Goal: Task Accomplishment & Management: Complete application form

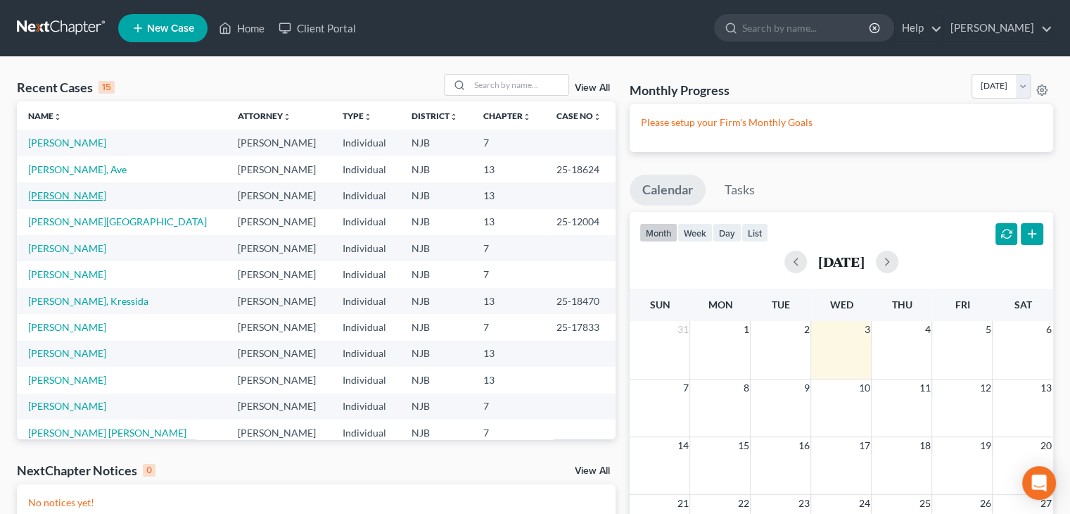
click at [79, 191] on link "[PERSON_NAME]" at bounding box center [67, 195] width 78 height 12
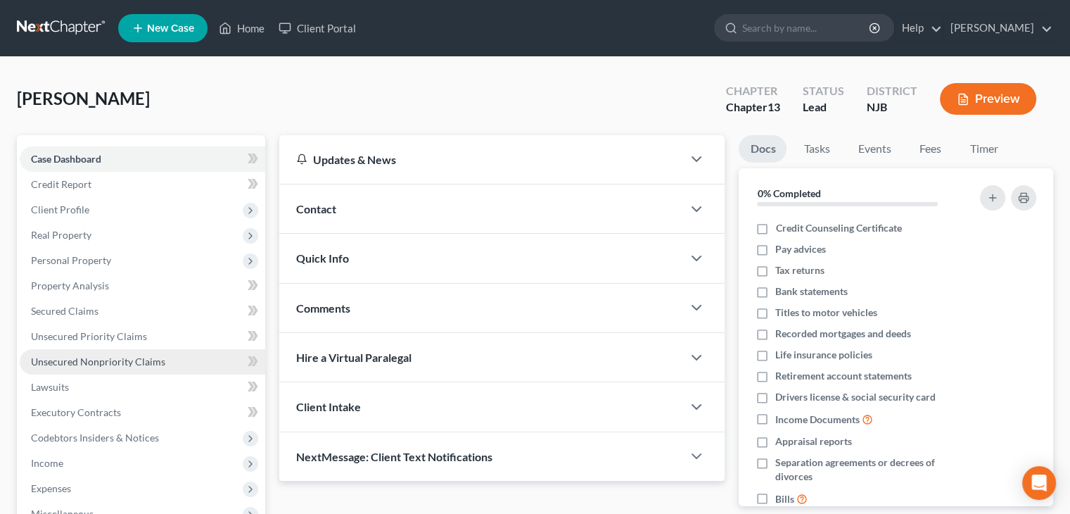
click at [118, 362] on span "Unsecured Nonpriority Claims" at bounding box center [98, 361] width 134 height 12
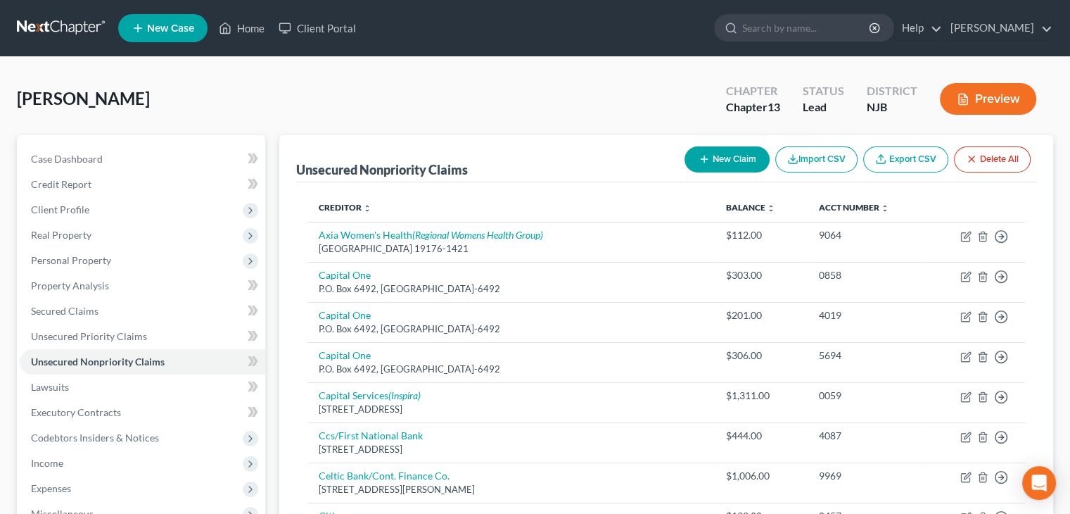
click at [737, 158] on button "New Claim" at bounding box center [727, 159] width 85 height 26
select select "0"
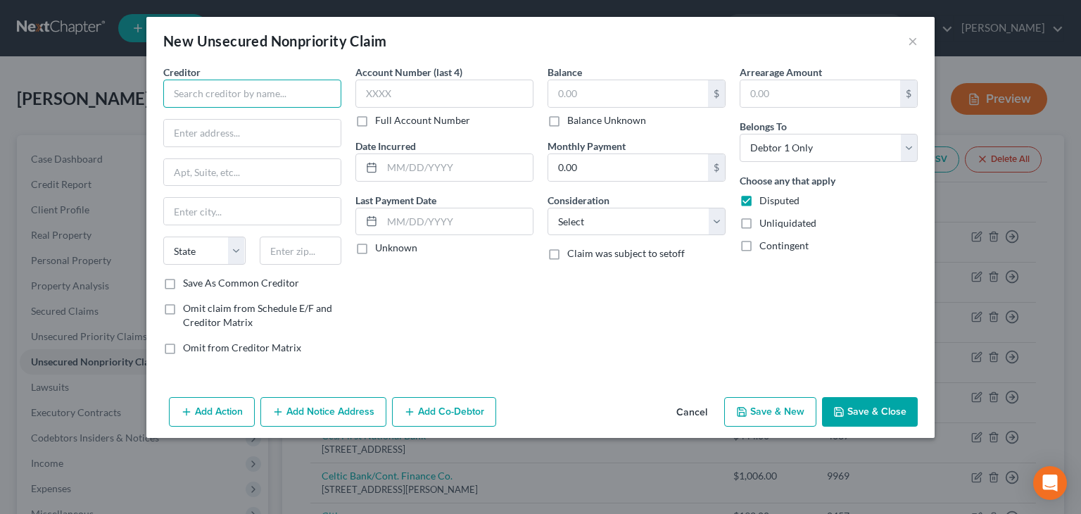
click at [194, 95] on input "text" at bounding box center [252, 93] width 178 height 28
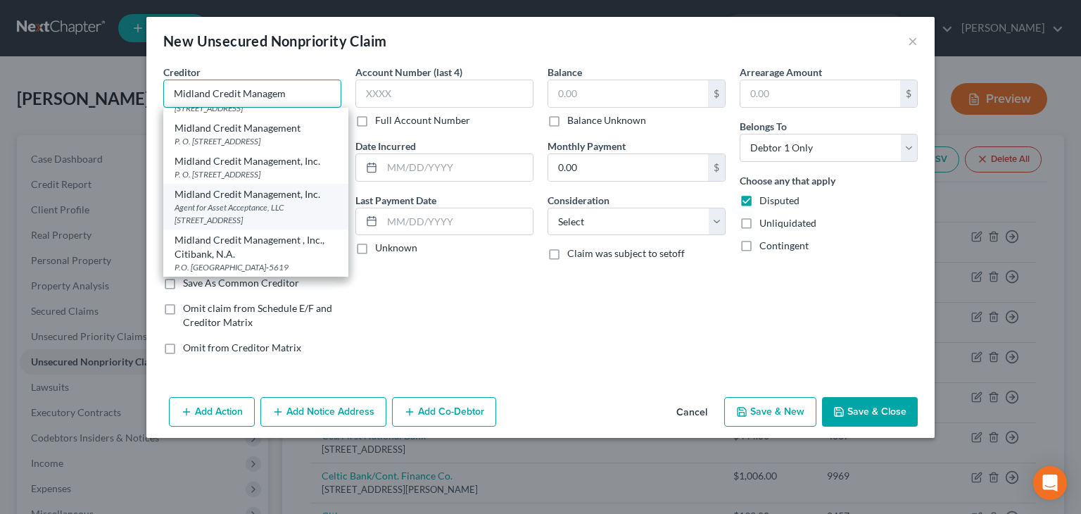
scroll to position [67, 0]
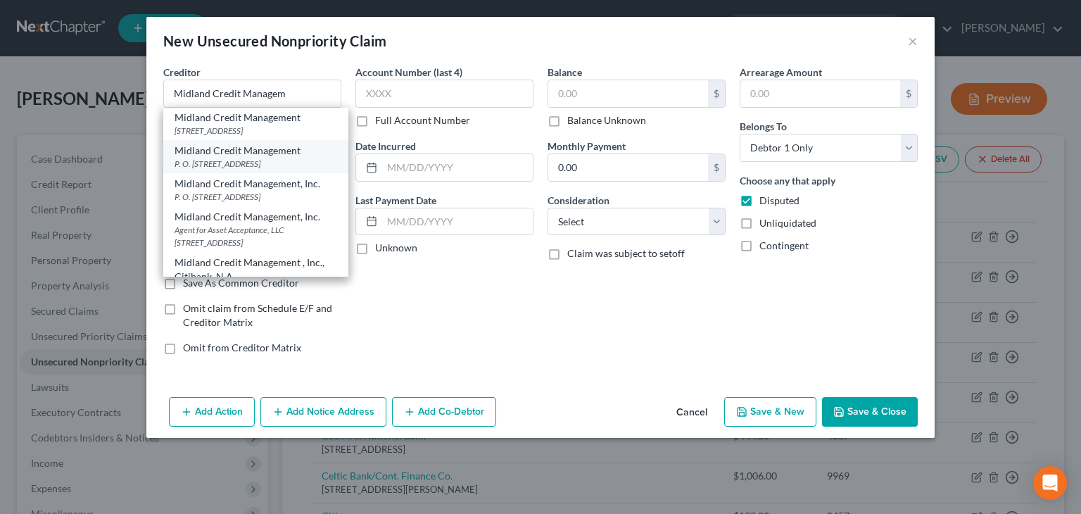
click at [272, 158] on div "Midland Credit Management" at bounding box center [255, 151] width 163 height 14
type input "Midland Credit Management"
type input "P. O. Box 2121"
type input "[PERSON_NAME]"
select select "23"
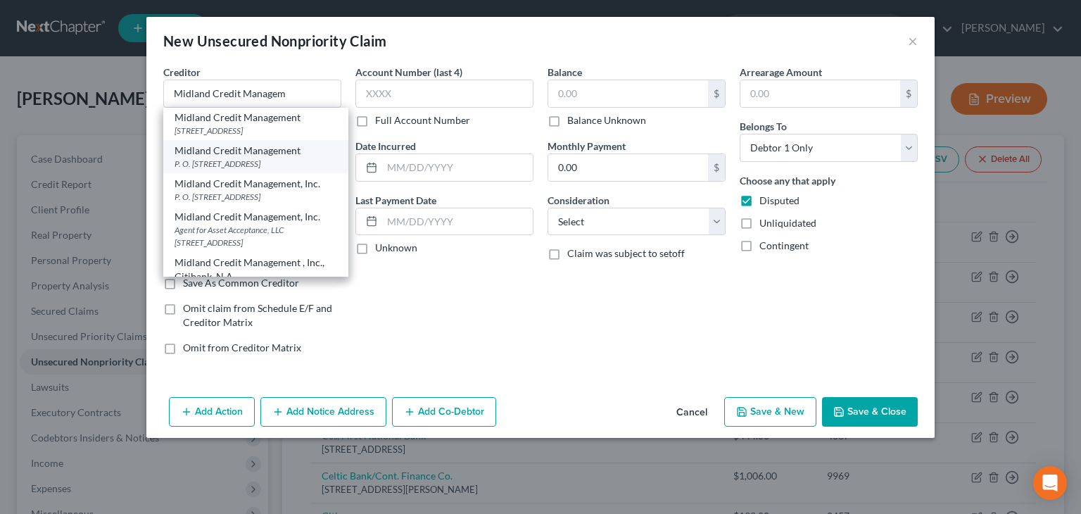
type input "48090"
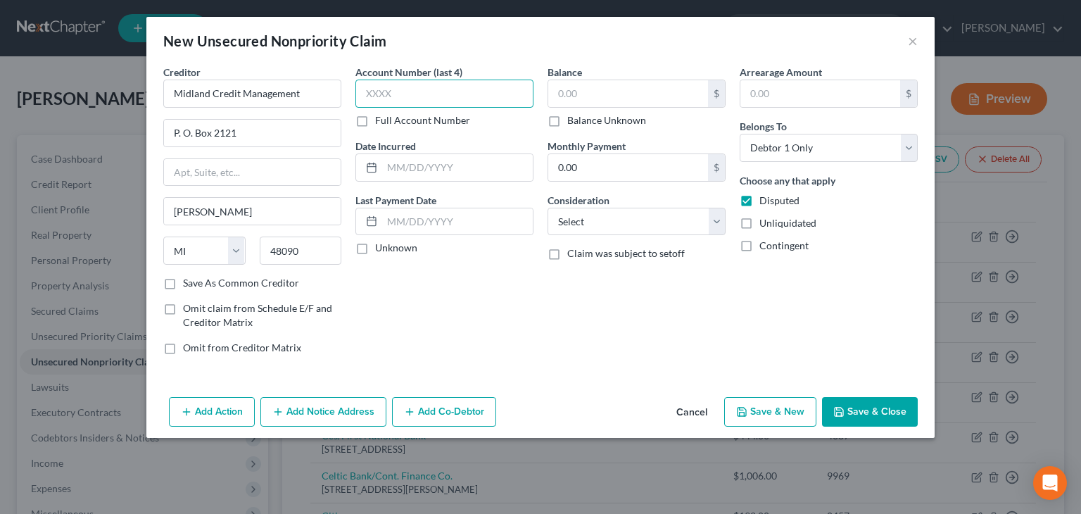
click at [397, 91] on input "text" at bounding box center [444, 93] width 178 height 28
drag, startPoint x: 400, startPoint y: 96, endPoint x: 344, endPoint y: 77, distance: 59.0
click at [366, 92] on input "5140" at bounding box center [444, 93] width 178 height 28
type input "9883"
drag, startPoint x: 357, startPoint y: 247, endPoint x: 397, endPoint y: 226, distance: 45.3
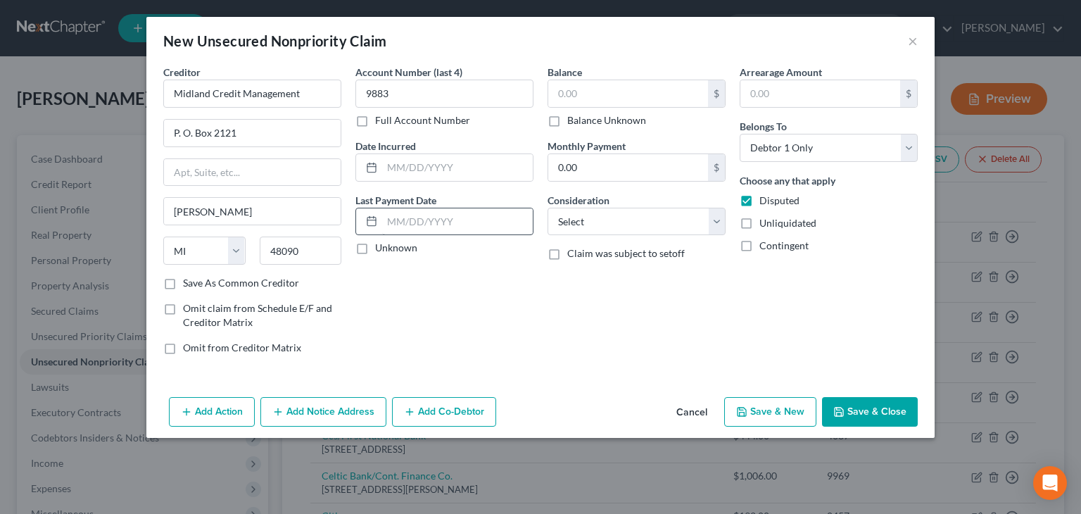
click at [375, 246] on label "Unknown" at bounding box center [396, 248] width 42 height 14
click at [381, 246] on input "Unknown" at bounding box center [385, 245] width 9 height 9
checkbox input "true"
click at [582, 94] on input "text" at bounding box center [628, 93] width 160 height 27
type input "807."
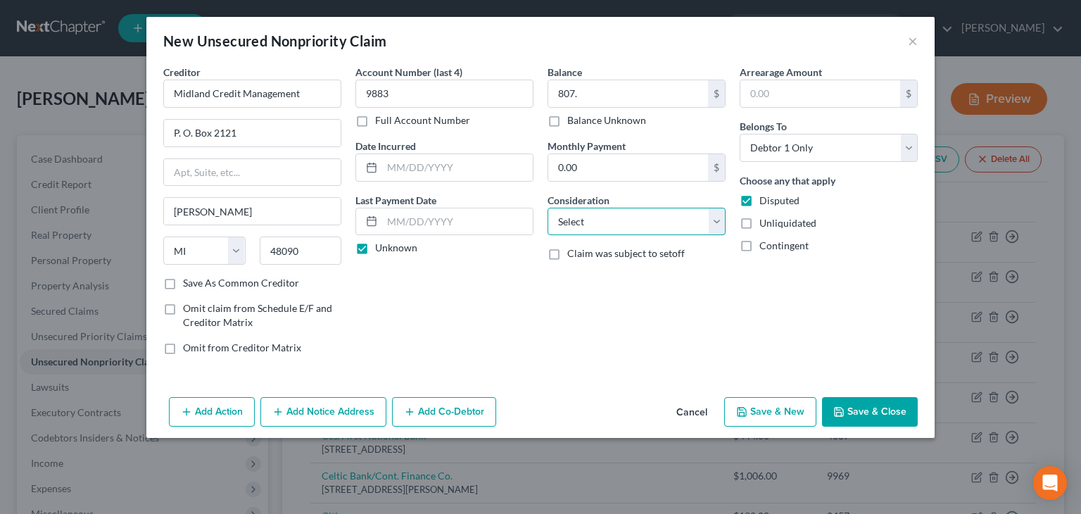
click at [719, 221] on select "Select Cable / Satellite Services Collection Agency Credit Card Debt Debt Couns…" at bounding box center [636, 222] width 178 height 28
select select "1"
click at [547, 208] on select "Select Cable / Satellite Services Collection Agency Credit Card Debt Debt Couns…" at bounding box center [636, 222] width 178 height 28
click at [343, 414] on button "Add Notice Address" at bounding box center [323, 412] width 126 height 30
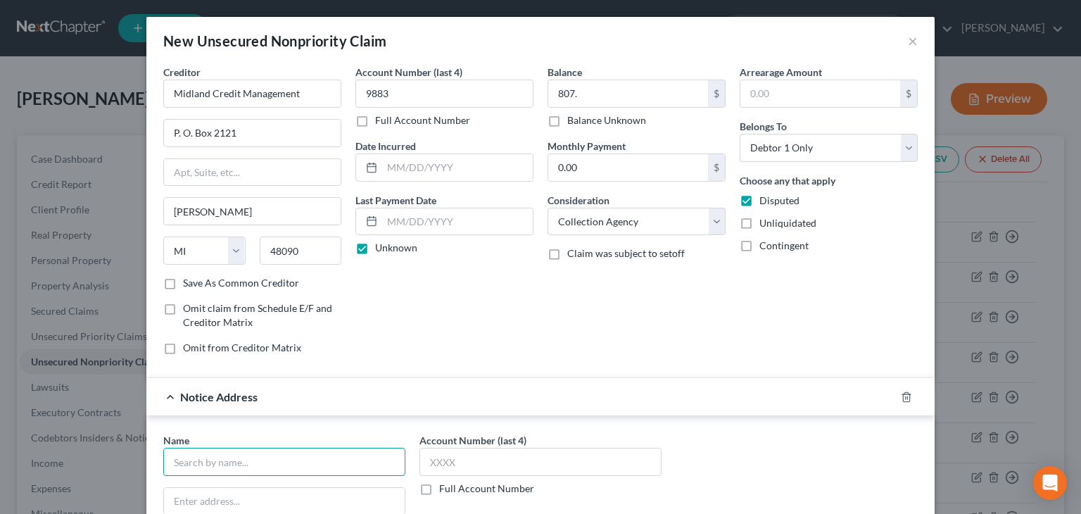
click at [189, 461] on input "text" at bounding box center [284, 461] width 242 height 28
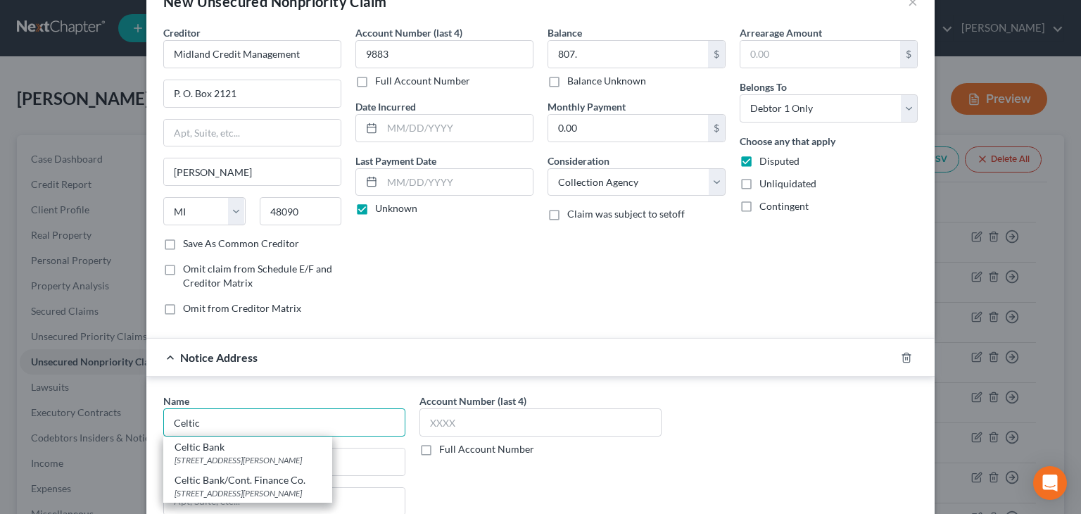
scroll to position [141, 0]
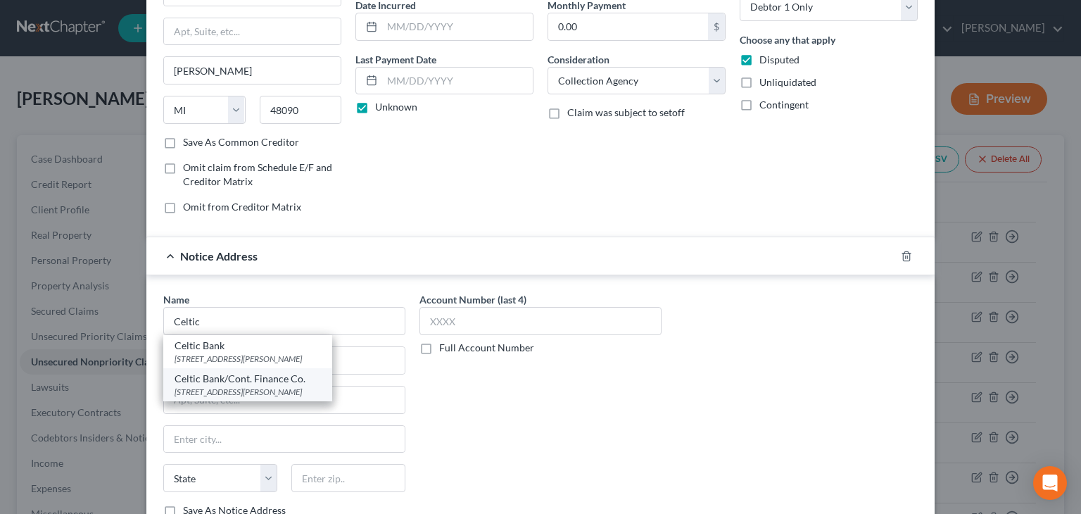
click at [270, 378] on div "Celtic Bank/Cont. Finance Co." at bounding box center [247, 378] width 146 height 14
type input "Celtic Bank/Cont. Finance Co."
type input "[STREET_ADDRESS][PERSON_NAME]"
type input "Wilmington"
select select "7"
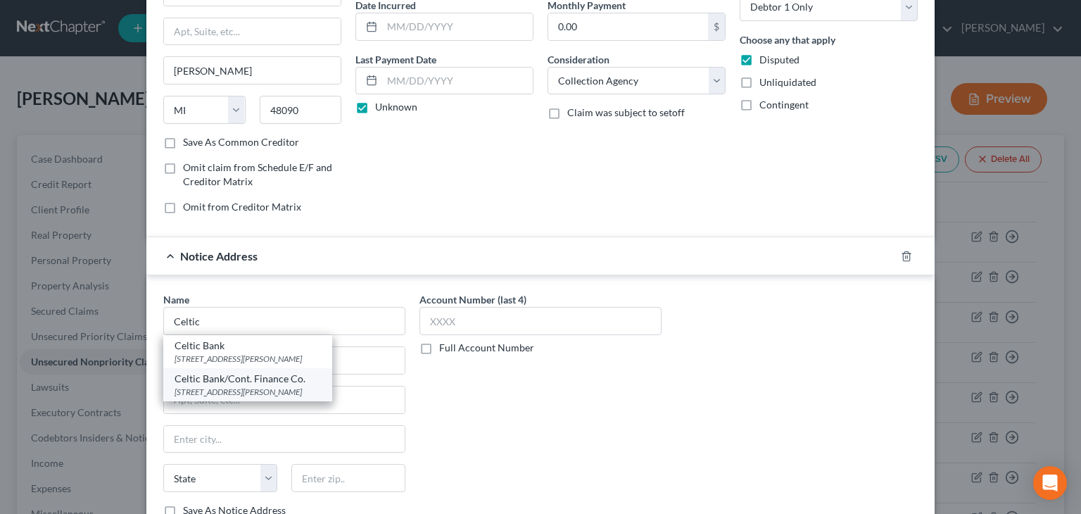
type input "19808"
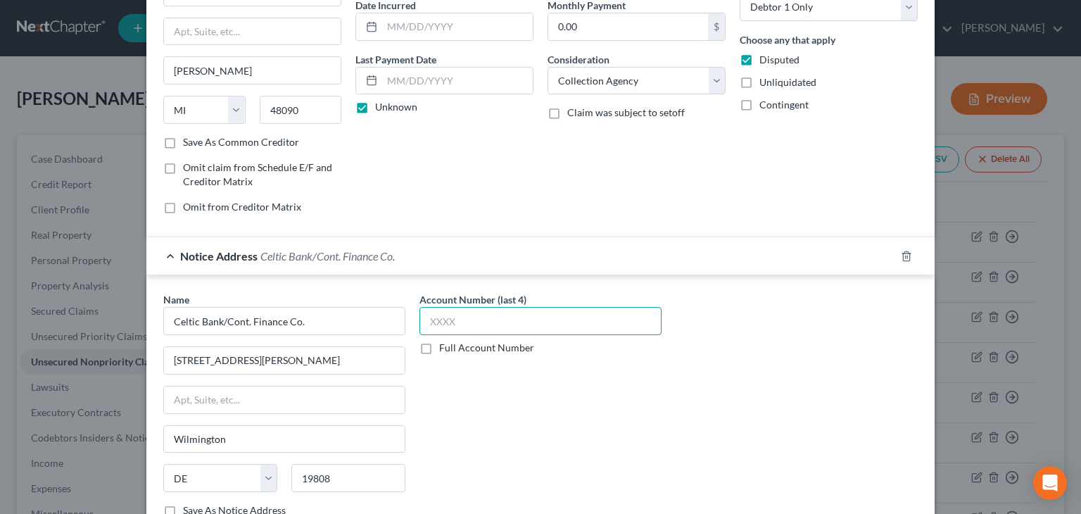
click at [435, 316] on input "text" at bounding box center [540, 321] width 242 height 28
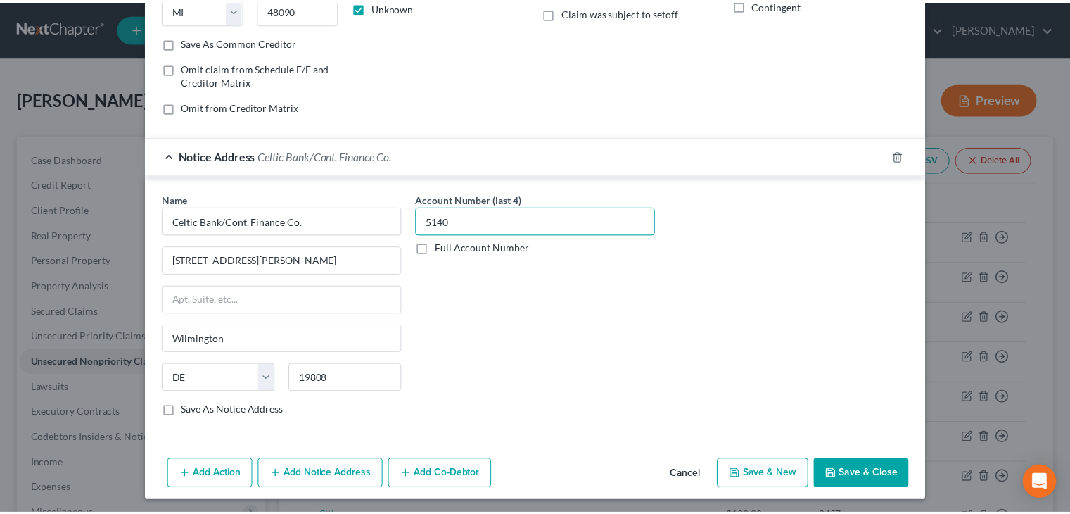
scroll to position [241, 0]
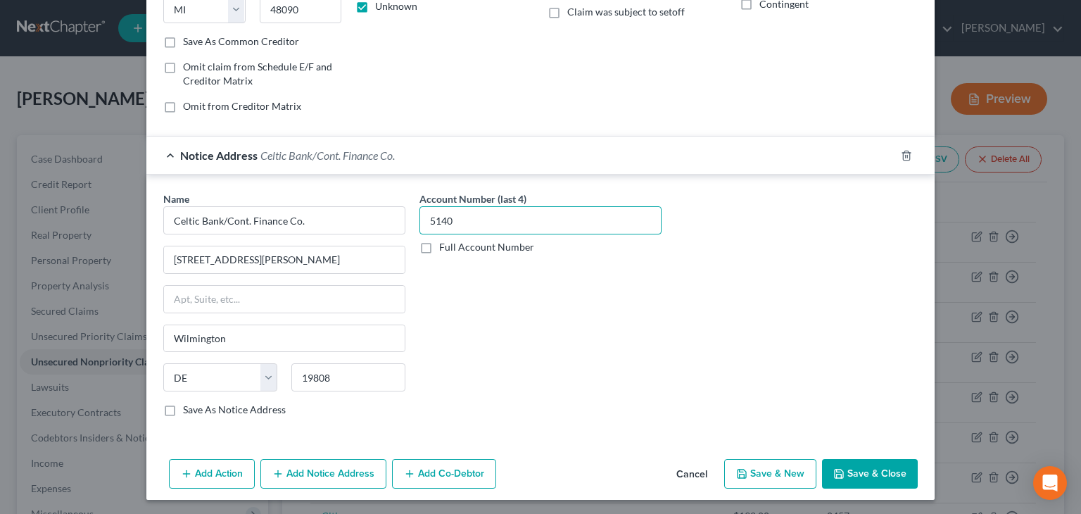
type input "5140"
click at [872, 473] on button "Save & Close" at bounding box center [870, 474] width 96 height 30
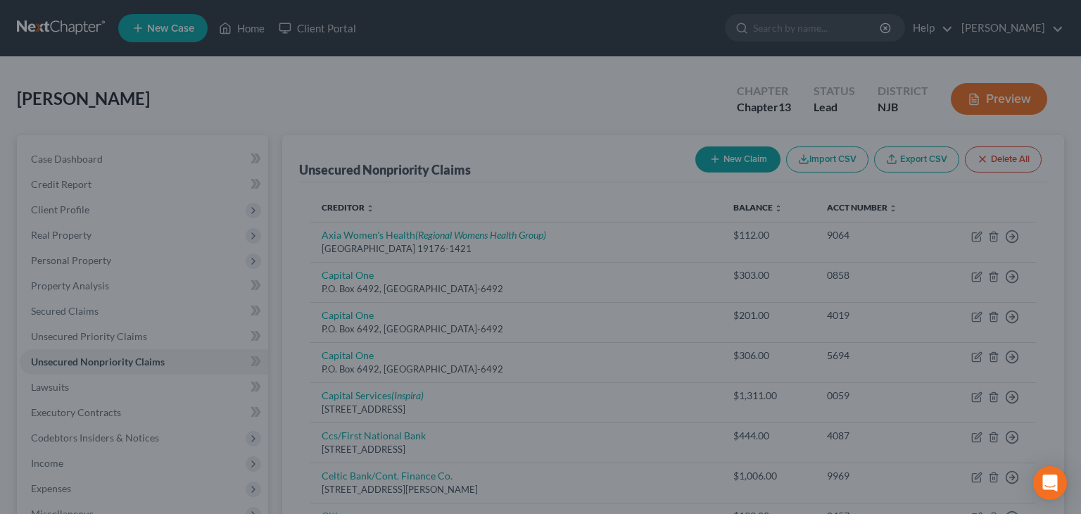
type input "807.00"
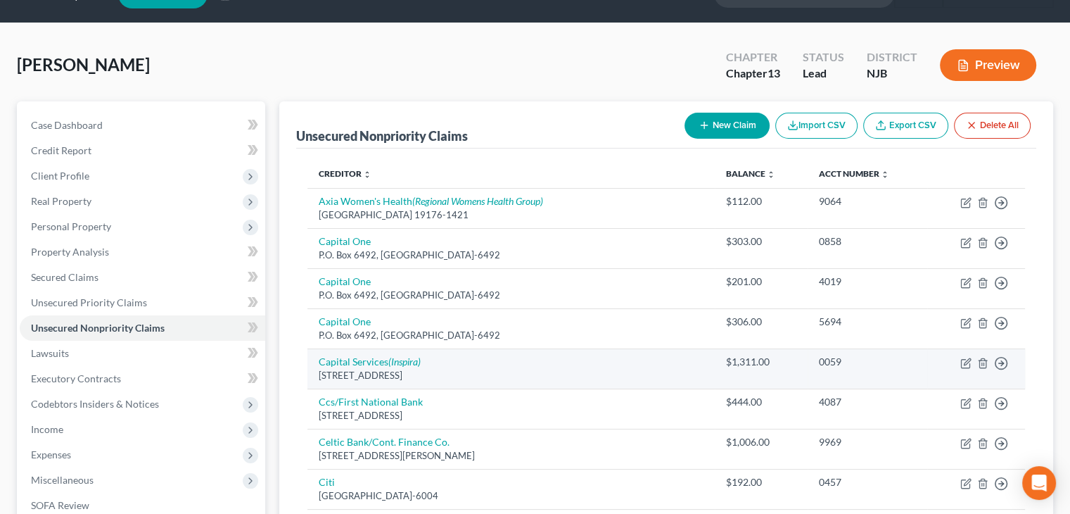
scroll to position [0, 0]
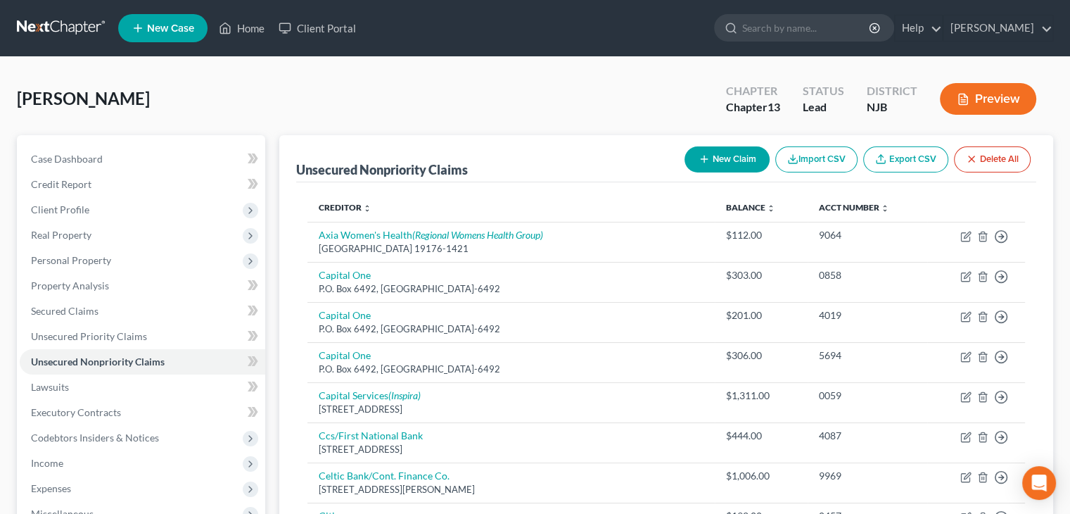
click at [723, 160] on button "New Claim" at bounding box center [727, 159] width 85 height 26
select select "0"
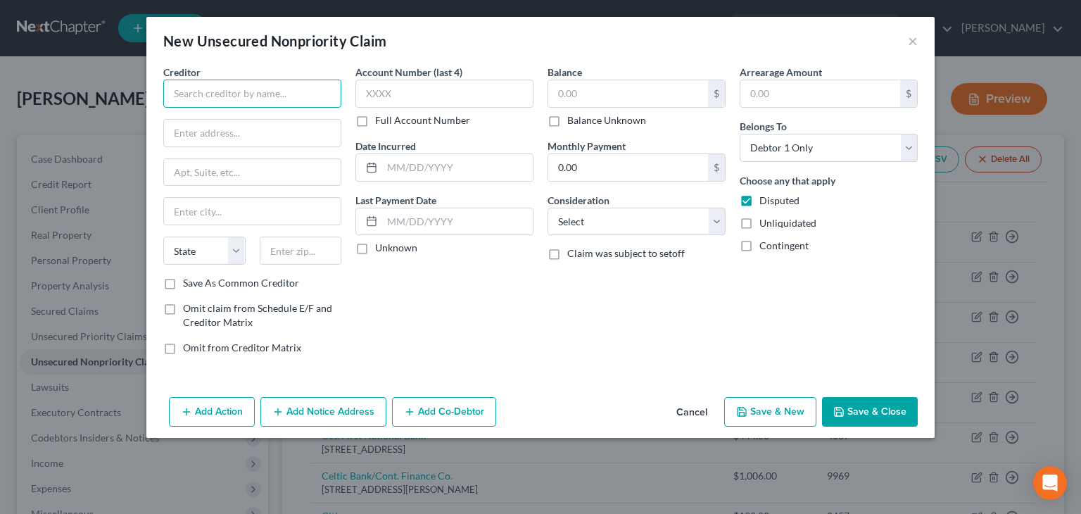
click at [211, 92] on input "text" at bounding box center [252, 93] width 178 height 28
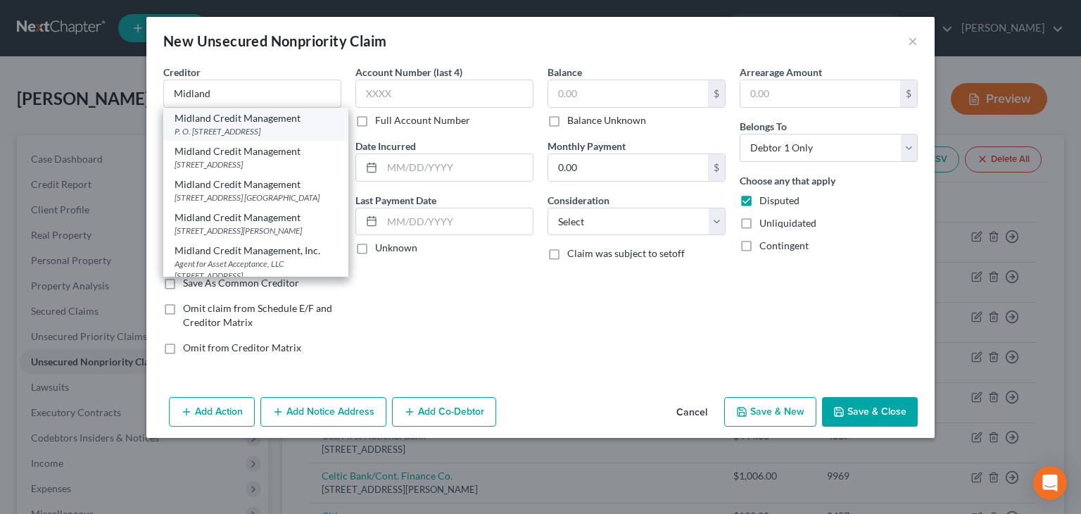
click at [234, 119] on div "Midland Credit Management" at bounding box center [255, 118] width 163 height 14
type input "Midland Credit Management"
type input "P. O. Box 2121"
type input "[PERSON_NAME]"
select select "23"
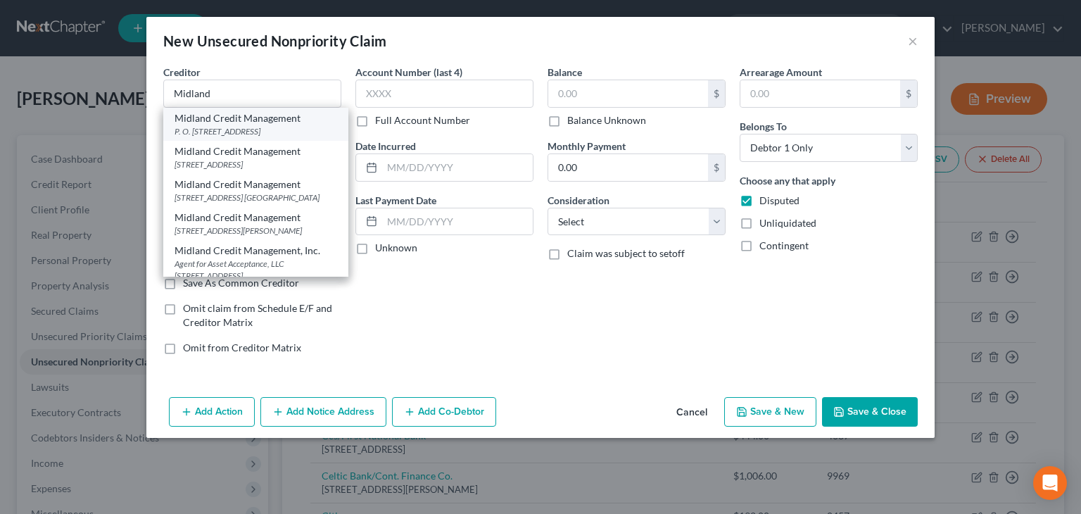
type input "48090"
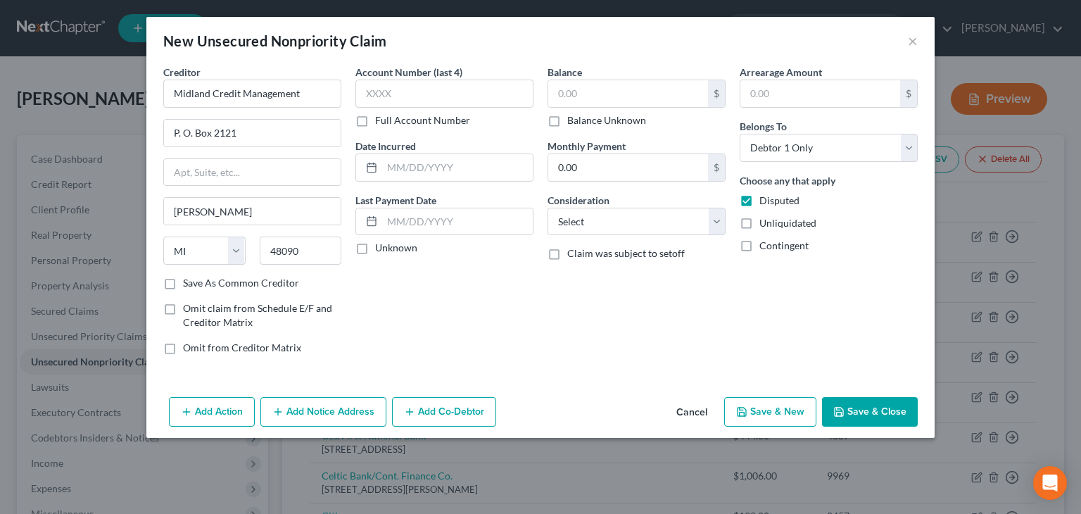
click at [375, 249] on label "Unknown" at bounding box center [396, 248] width 42 height 14
click at [381, 249] on input "Unknown" at bounding box center [385, 245] width 9 height 9
checkbox input "true"
click at [570, 95] on input "text" at bounding box center [628, 93] width 160 height 27
type input "1,311"
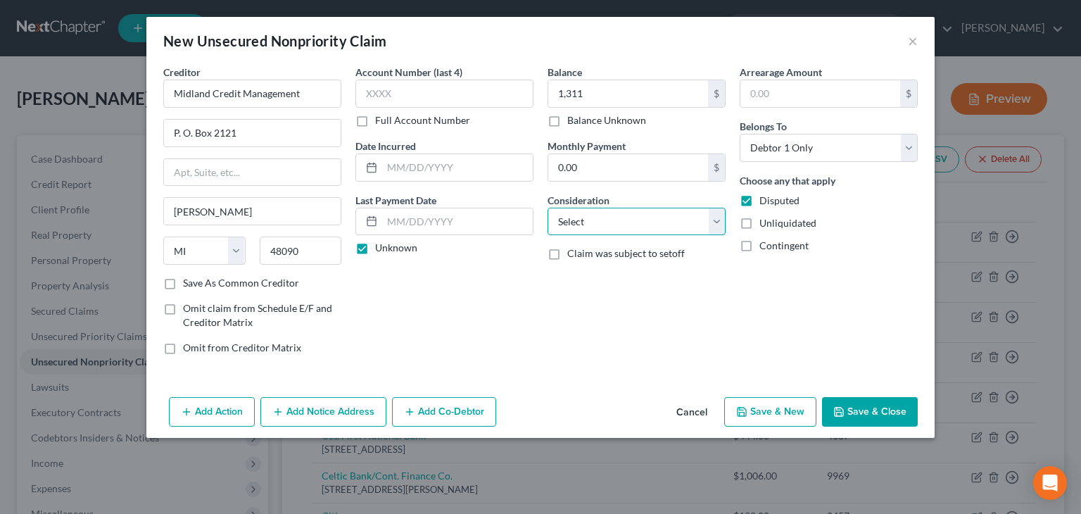
click at [720, 219] on select "Select Cable / Satellite Services Collection Agency Credit Card Debt Debt Couns…" at bounding box center [636, 222] width 178 height 28
select select "1"
click at [547, 208] on select "Select Cable / Satellite Services Collection Agency Credit Card Debt Debt Couns…" at bounding box center [636, 222] width 178 height 28
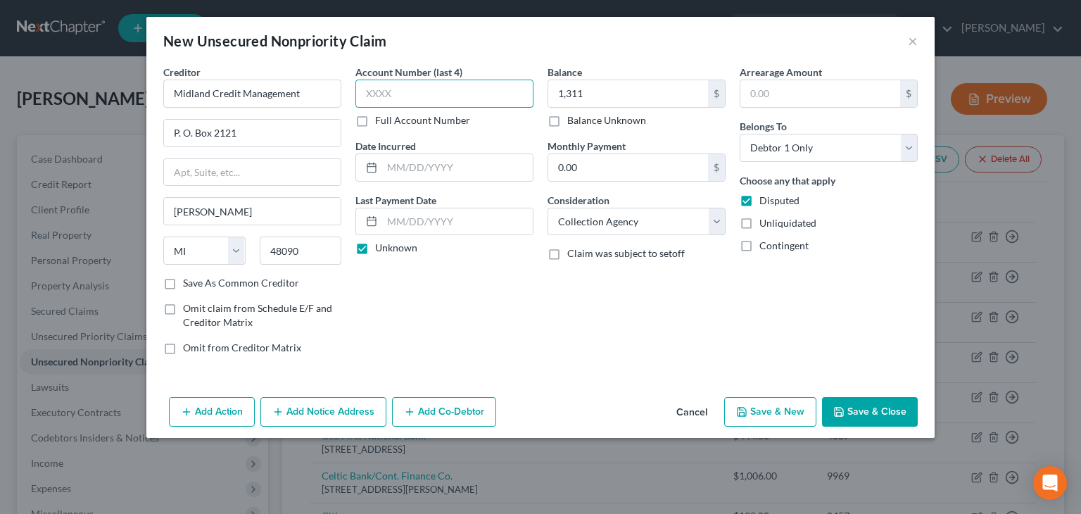
click at [383, 96] on input "text" at bounding box center [444, 93] width 178 height 28
type input "0587"
click at [881, 409] on button "Save & Close" at bounding box center [870, 412] width 96 height 30
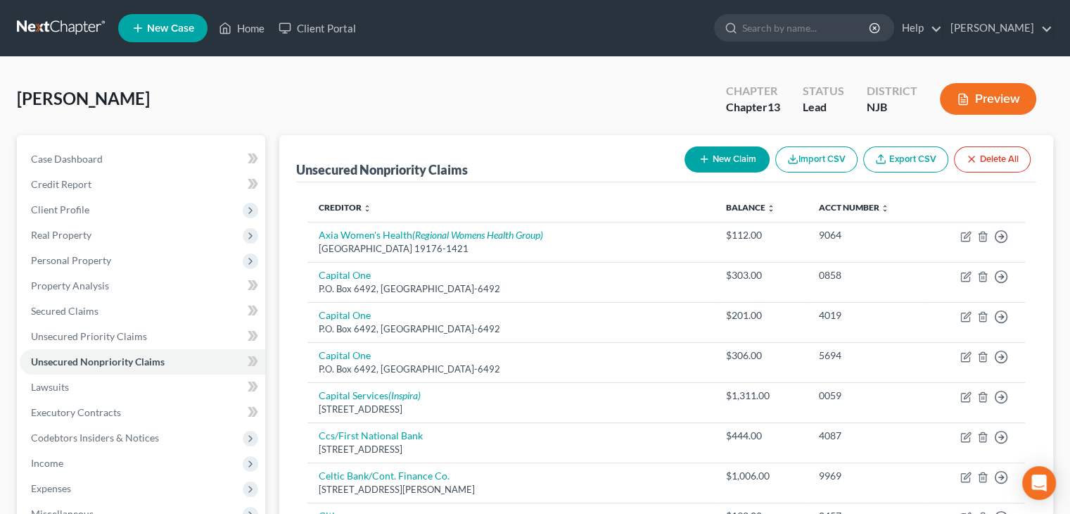
click at [730, 160] on button "New Claim" at bounding box center [727, 159] width 85 height 26
select select "0"
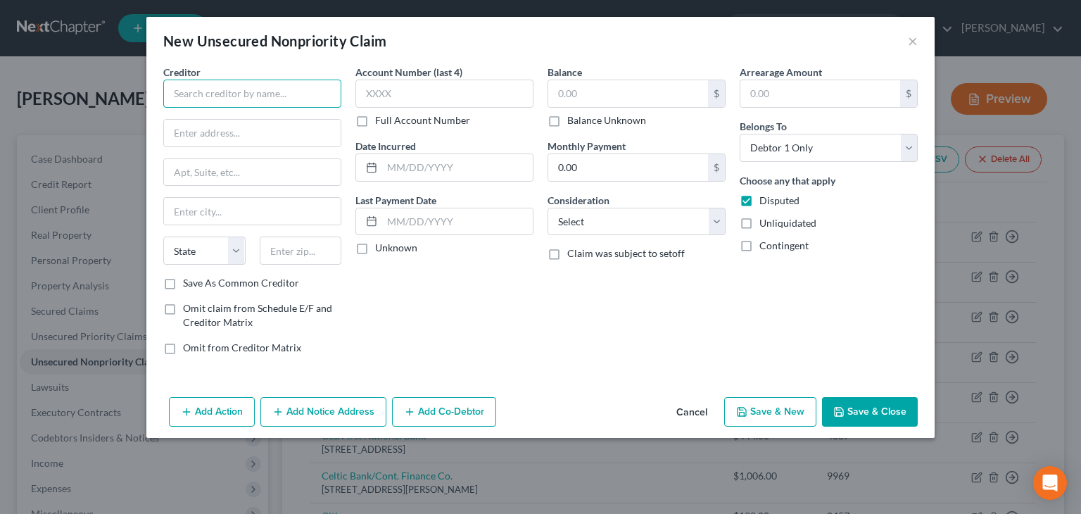
click at [219, 90] on input "text" at bounding box center [252, 93] width 178 height 28
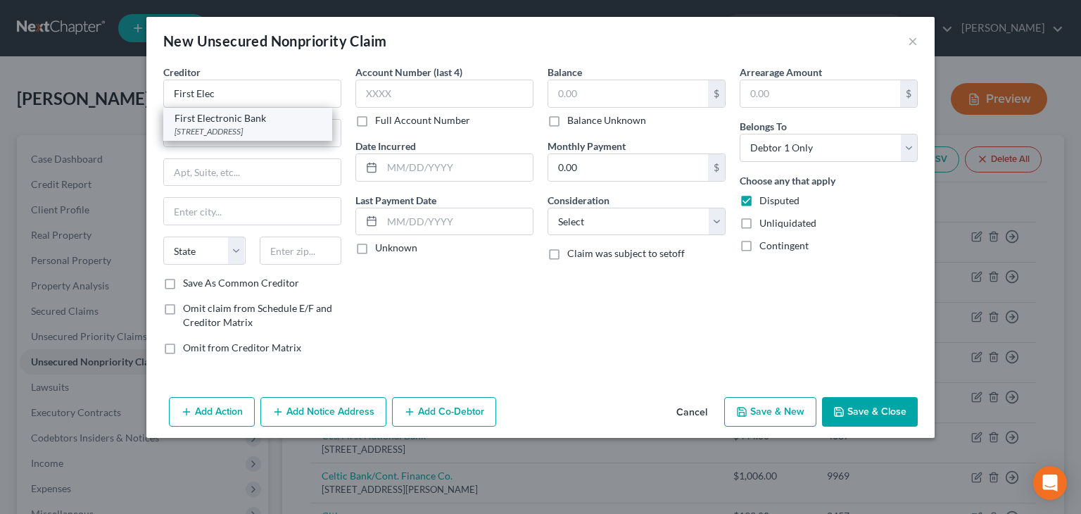
click at [236, 117] on div "First Electronic Bank" at bounding box center [247, 118] width 146 height 14
type input "First Electronic Bank"
type input "2150 S. 1300 E."
type input "Suite # 400"
type input "[GEOGRAPHIC_DATA]"
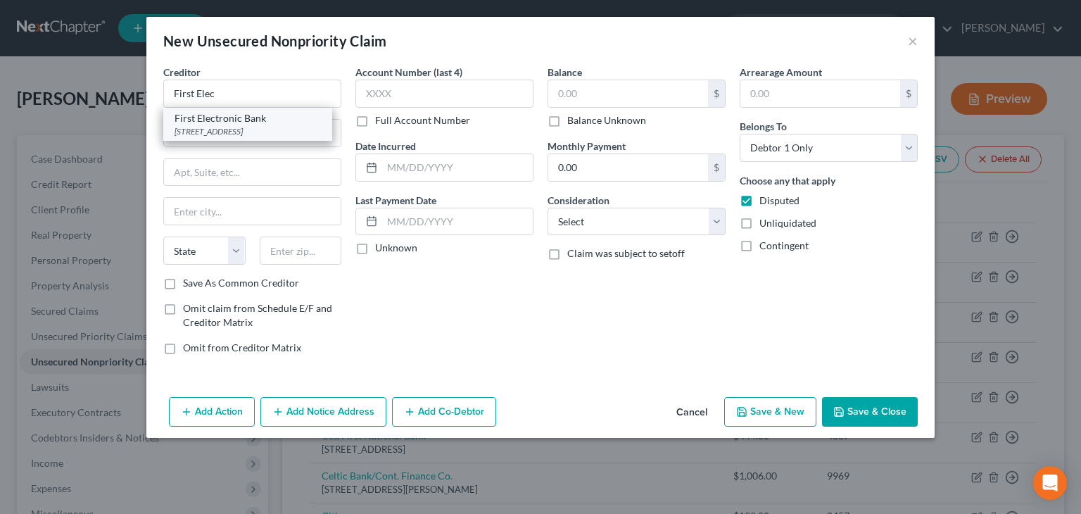
select select "46"
type input "84106"
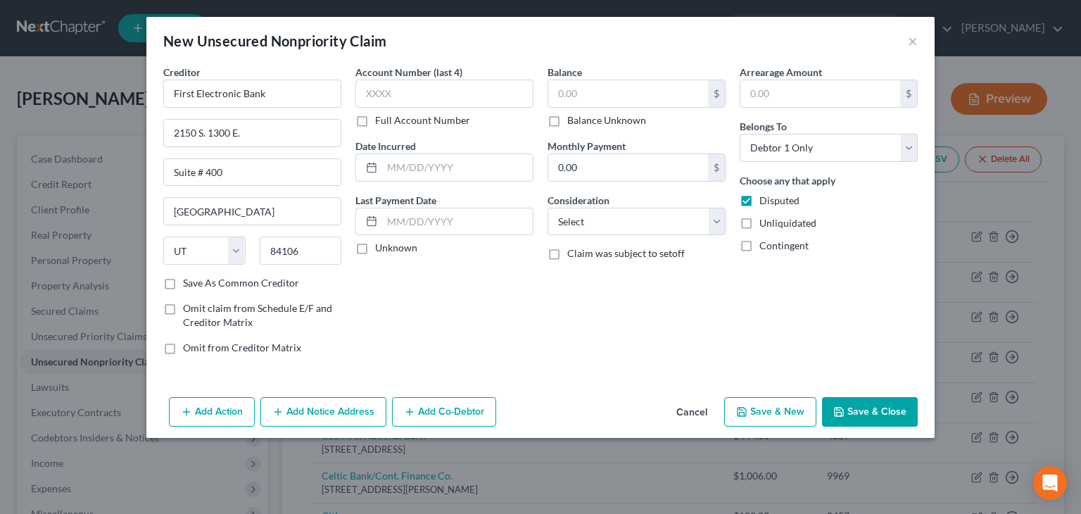
click at [375, 120] on label "Full Account Number" at bounding box center [422, 120] width 95 height 14
click at [381, 120] on input "Full Account Number" at bounding box center [385, 117] width 9 height 9
click at [394, 89] on input "text" at bounding box center [444, 93] width 178 height 28
click at [375, 119] on label "Full Account Number" at bounding box center [422, 120] width 95 height 14
click at [381, 119] on input "Full Account Number" at bounding box center [385, 117] width 9 height 9
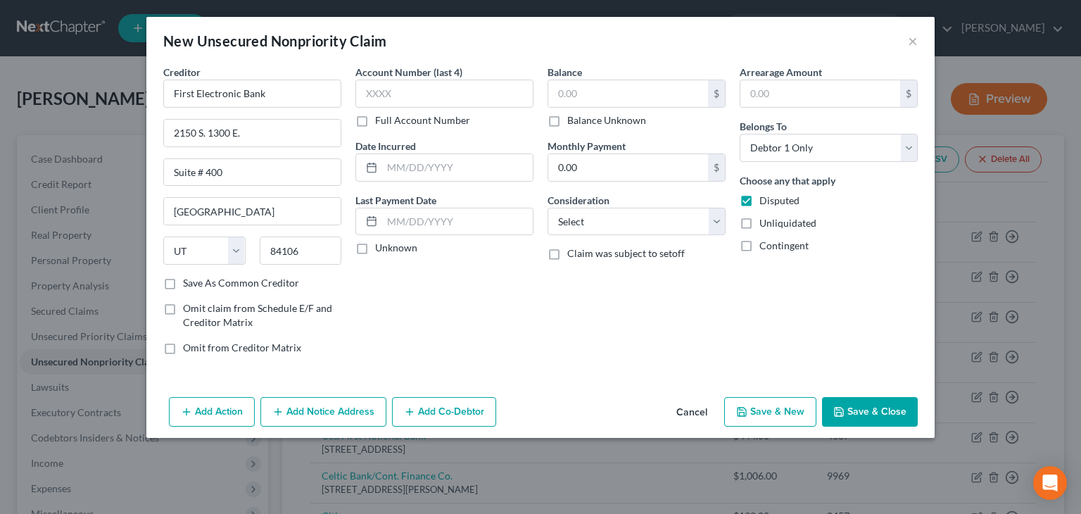
click at [375, 117] on label "Full Account Number" at bounding box center [422, 120] width 95 height 14
click at [381, 117] on input "Full Account Number" at bounding box center [385, 117] width 9 height 9
click at [375, 122] on label "Full Account Number" at bounding box center [422, 120] width 95 height 14
click at [381, 122] on input "Full Account Number" at bounding box center [385, 117] width 9 height 9
drag, startPoint x: 363, startPoint y: 94, endPoint x: 376, endPoint y: 94, distance: 13.4
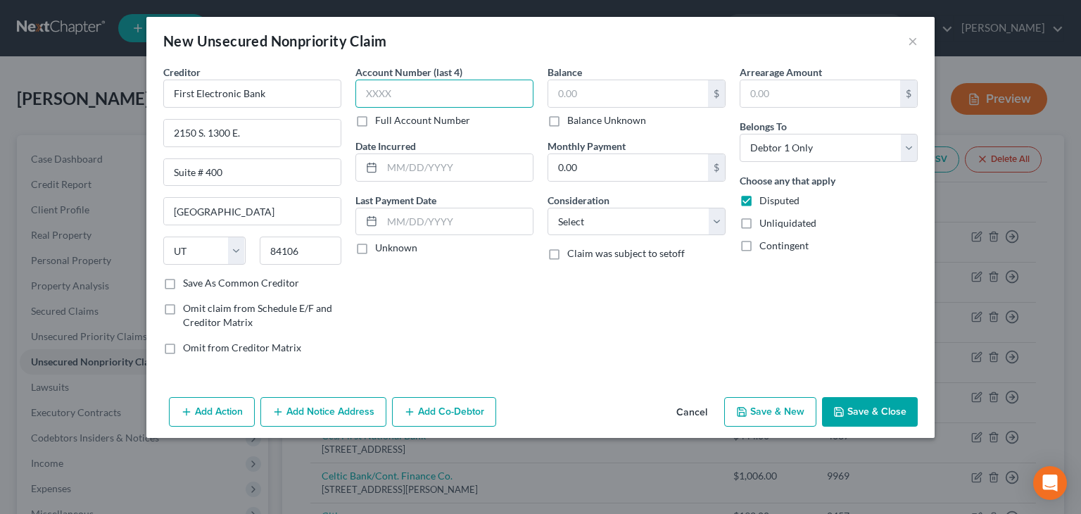
click at [364, 94] on input "text" at bounding box center [444, 93] width 178 height 28
type input "5120"
click at [375, 249] on label "Unknown" at bounding box center [396, 248] width 42 height 14
click at [381, 249] on input "Unknown" at bounding box center [385, 245] width 9 height 9
checkbox input "true"
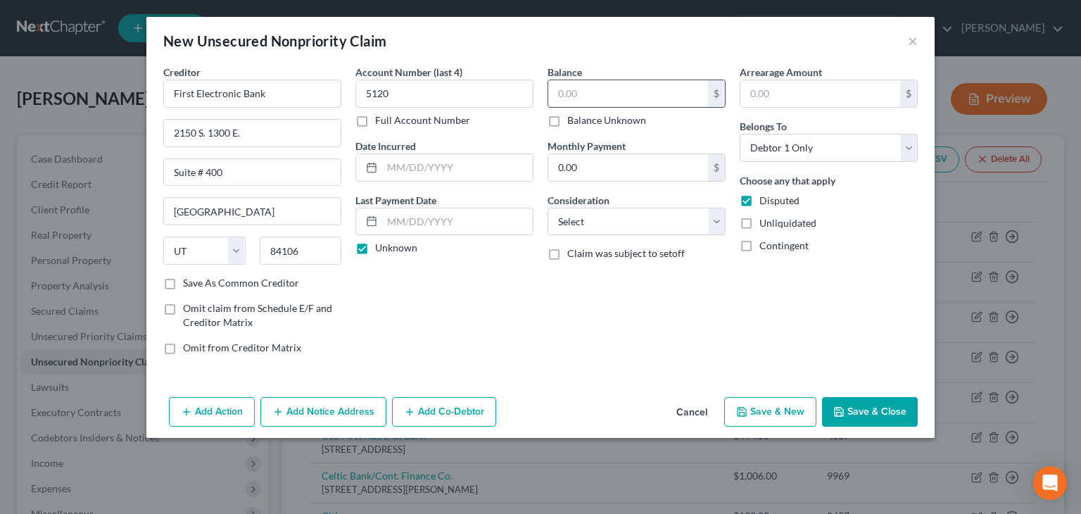
click at [571, 91] on input "text" at bounding box center [628, 93] width 160 height 27
type input "667"
click at [723, 223] on select "Select Cable / Satellite Services Collection Agency Credit Card Debt Debt Couns…" at bounding box center [636, 222] width 178 height 28
select select "2"
click at [547, 208] on select "Select Cable / Satellite Services Collection Agency Credit Card Debt Debt Couns…" at bounding box center [636, 222] width 178 height 28
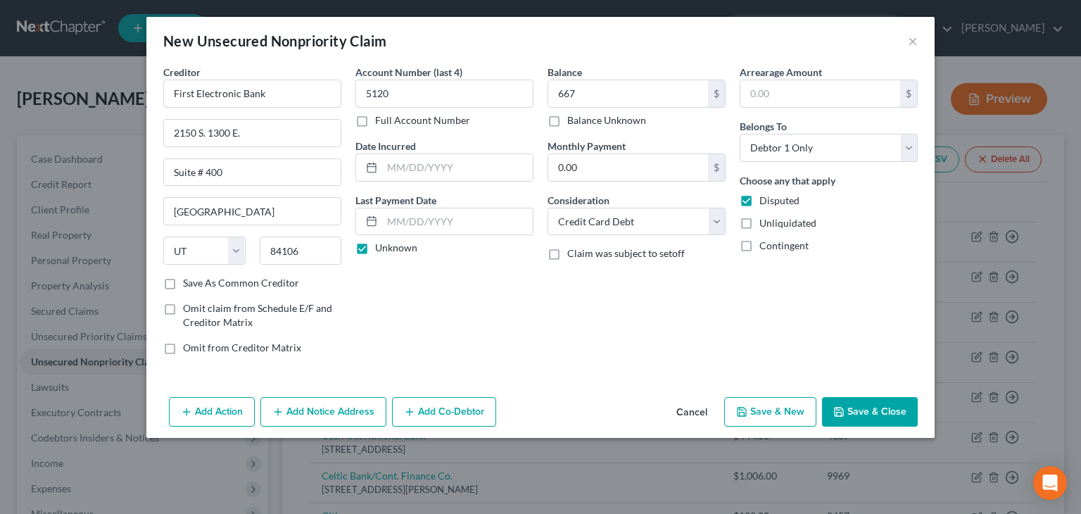
click at [781, 407] on button "Save & New" at bounding box center [770, 412] width 92 height 30
select select "0"
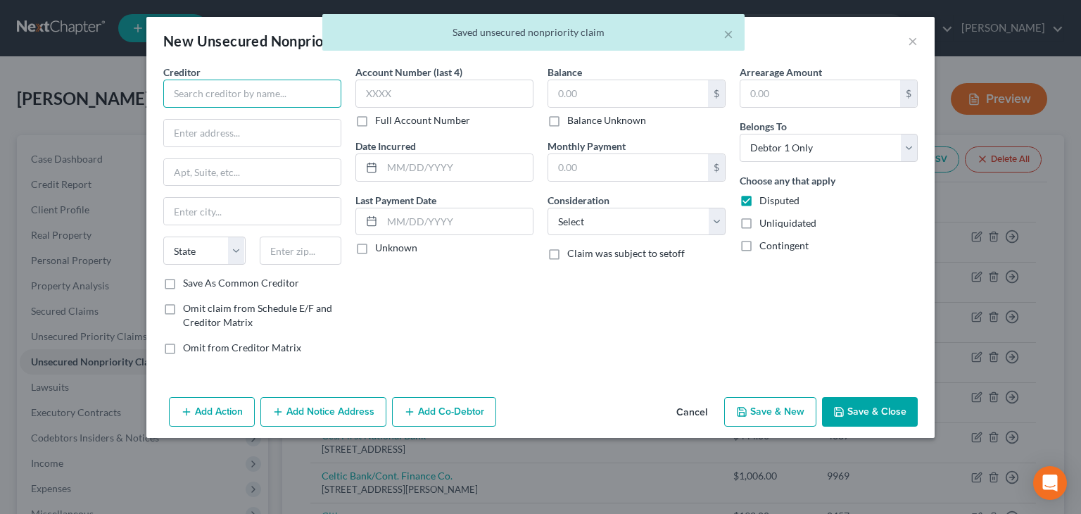
click at [198, 91] on input "text" at bounding box center [252, 93] width 178 height 28
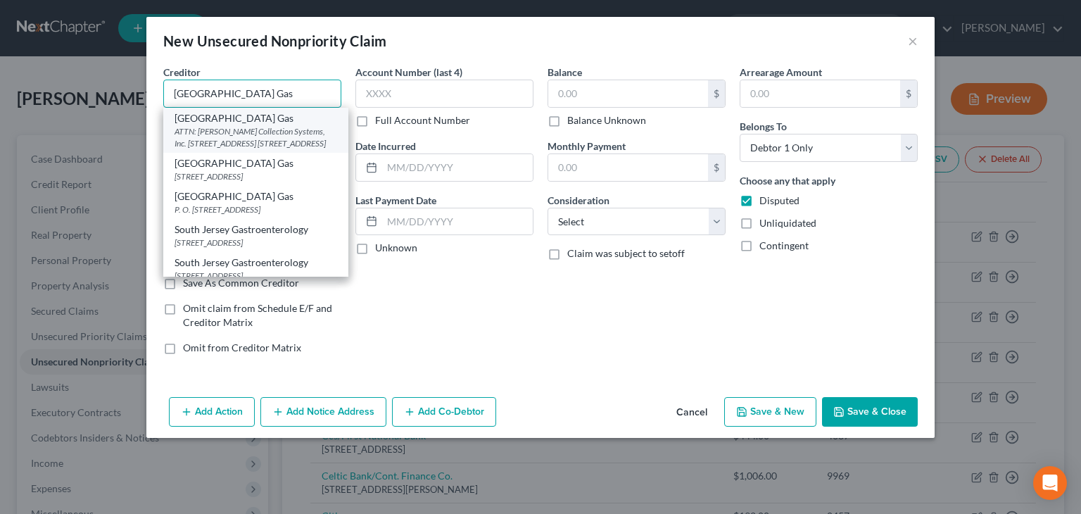
scroll to position [45, 0]
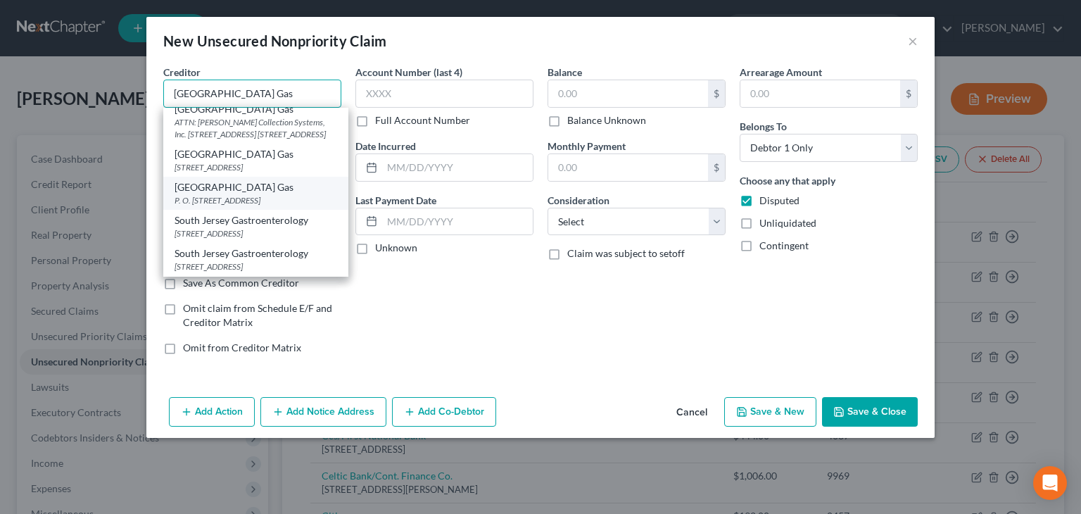
type input "[GEOGRAPHIC_DATA] Gas"
click at [240, 194] on div "P. O. [STREET_ADDRESS]" at bounding box center [255, 200] width 163 height 12
type input "P. O. Box 6091"
type input "Bellmawr"
select select "33"
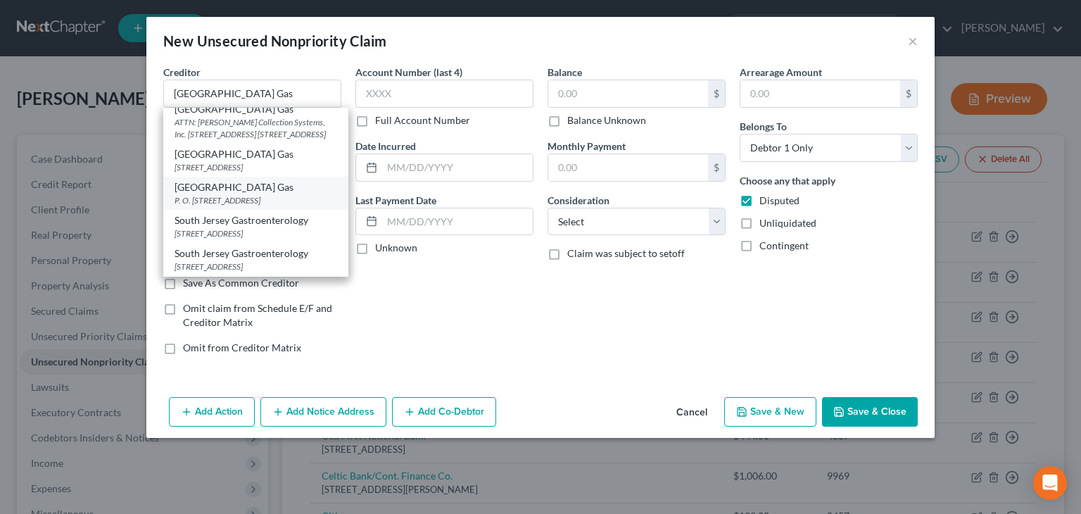
type input "08099-6091"
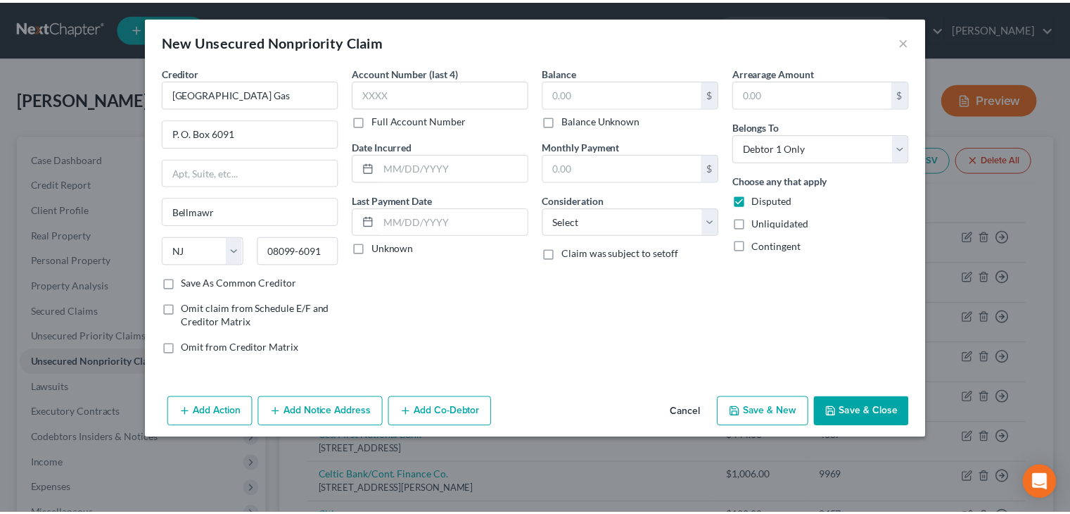
scroll to position [0, 0]
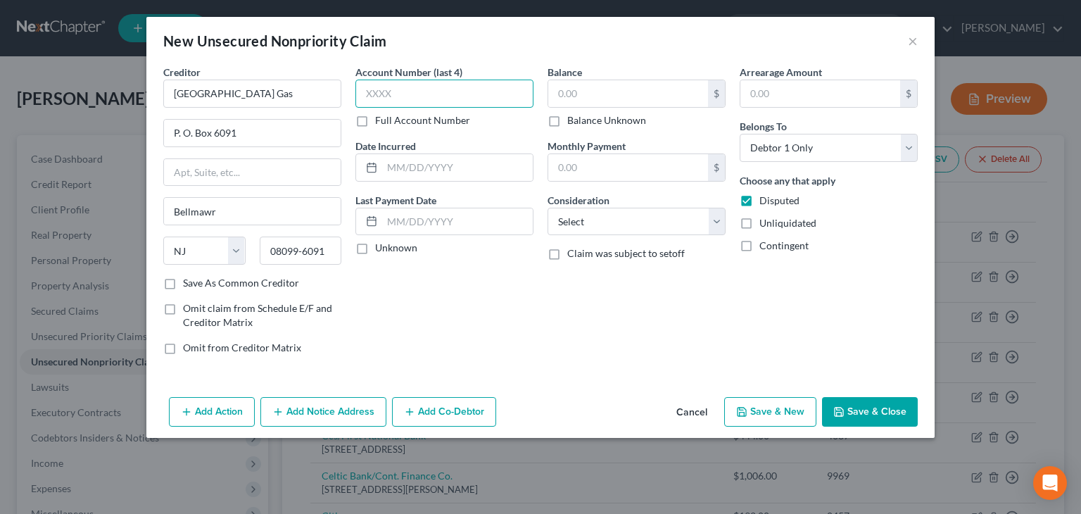
click at [387, 91] on input "text" at bounding box center [444, 93] width 178 height 28
type input "0000"
click at [375, 245] on label "Unknown" at bounding box center [396, 248] width 42 height 14
click at [381, 245] on input "Unknown" at bounding box center [385, 245] width 9 height 9
checkbox input "true"
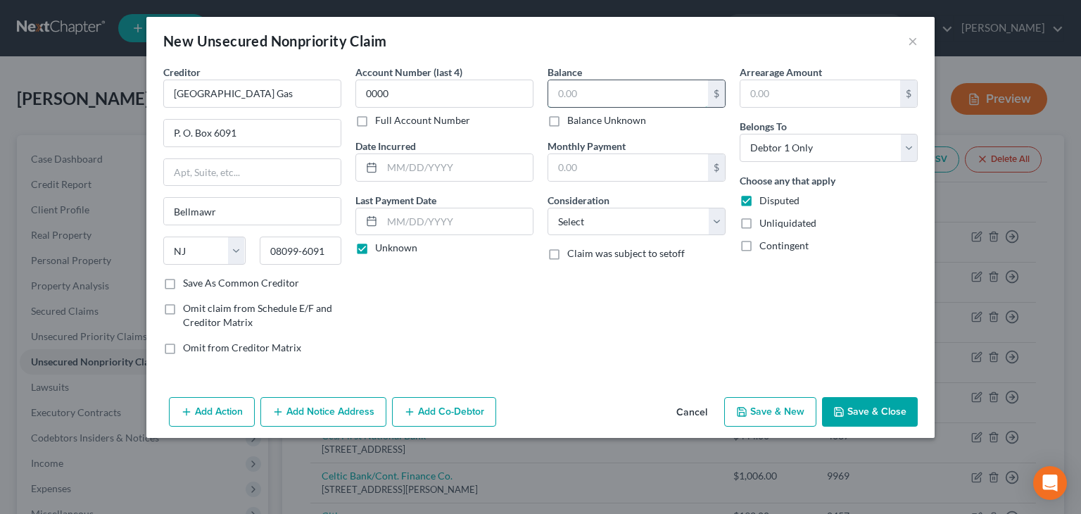
click at [611, 88] on input "text" at bounding box center [628, 93] width 160 height 27
click at [563, 96] on input "text" at bounding box center [628, 93] width 160 height 27
type input "3,870"
click at [722, 224] on select "Select Cable / Satellite Services Collection Agency Credit Card Debt Debt Couns…" at bounding box center [636, 222] width 178 height 28
select select "20"
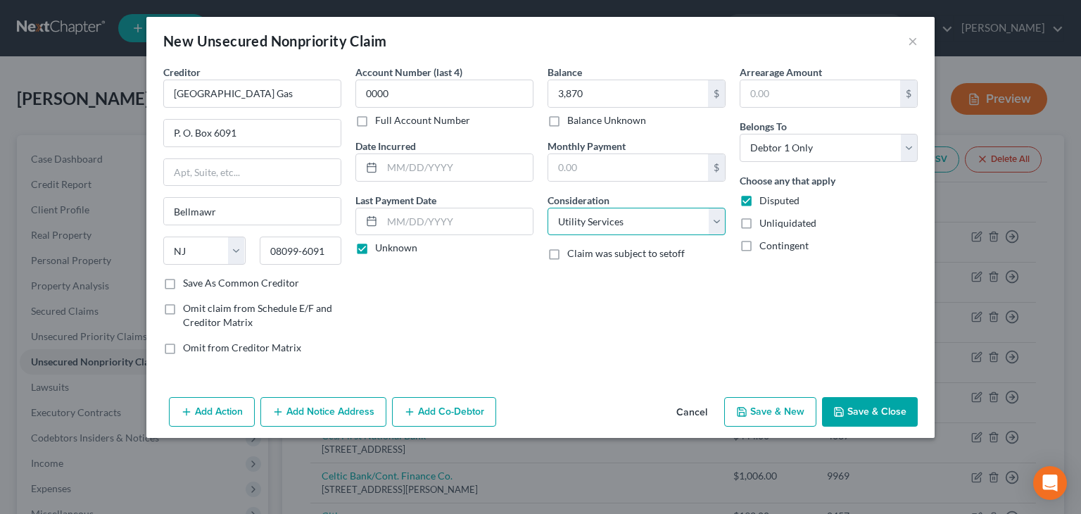
click at [547, 208] on select "Select Cable / Satellite Services Collection Agency Credit Card Debt Debt Couns…" at bounding box center [636, 222] width 178 height 28
click at [861, 412] on button "Save & Close" at bounding box center [870, 412] width 96 height 30
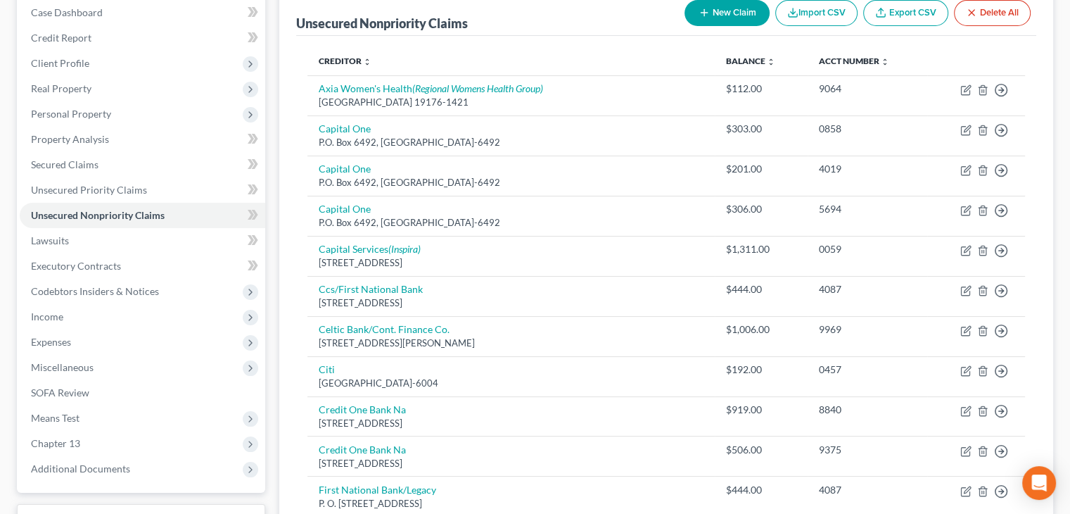
scroll to position [70, 0]
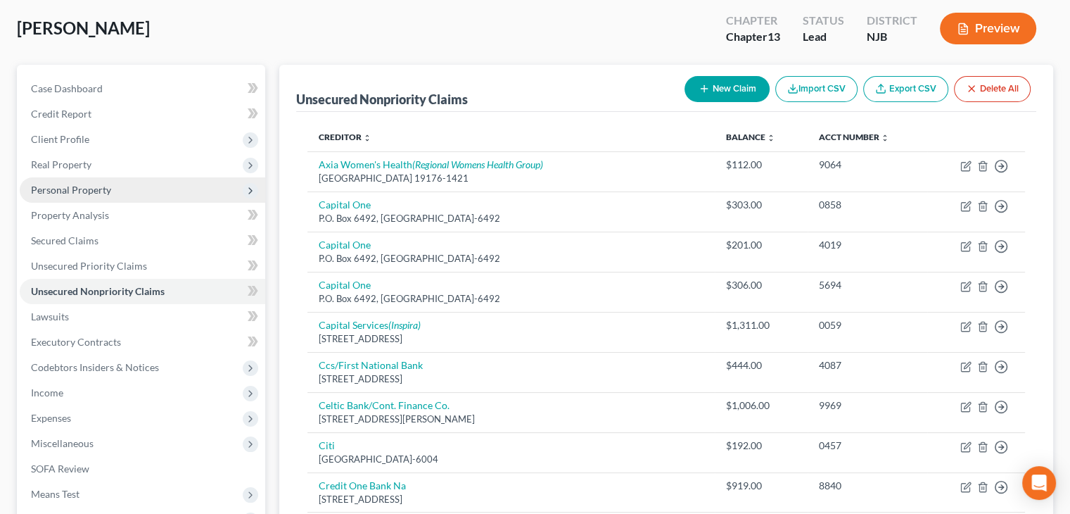
click at [84, 192] on span "Personal Property" at bounding box center [71, 190] width 80 height 12
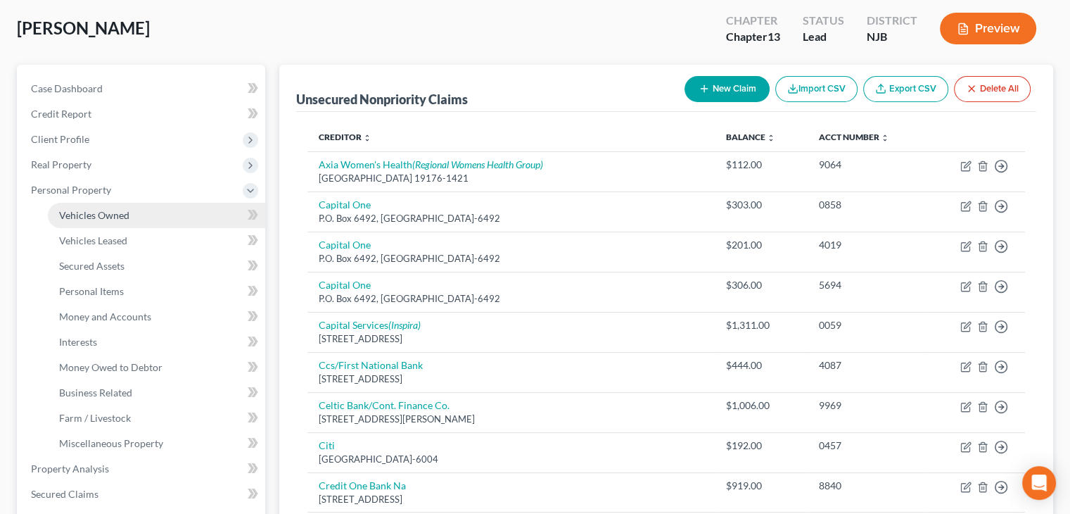
click at [105, 215] on span "Vehicles Owned" at bounding box center [94, 215] width 70 height 12
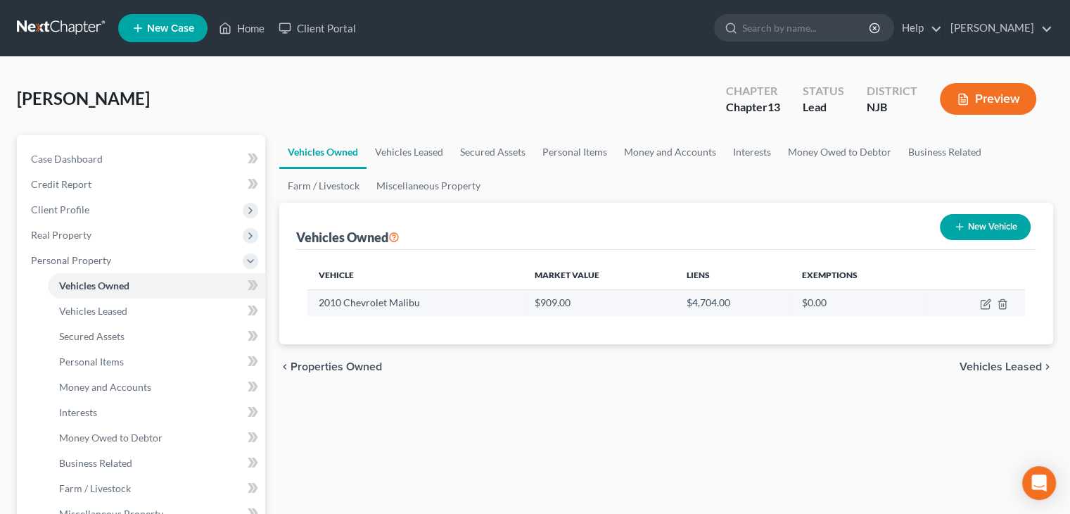
click at [991, 301] on td at bounding box center [976, 302] width 98 height 27
click at [986, 302] on icon "button" at bounding box center [985, 303] width 11 height 11
select select "0"
select select "16"
select select "3"
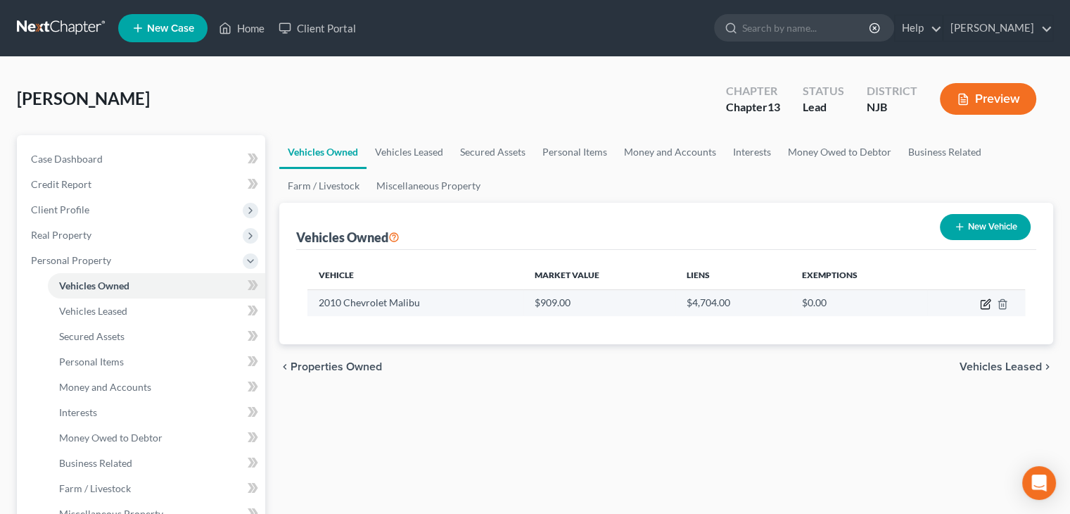
select select "0"
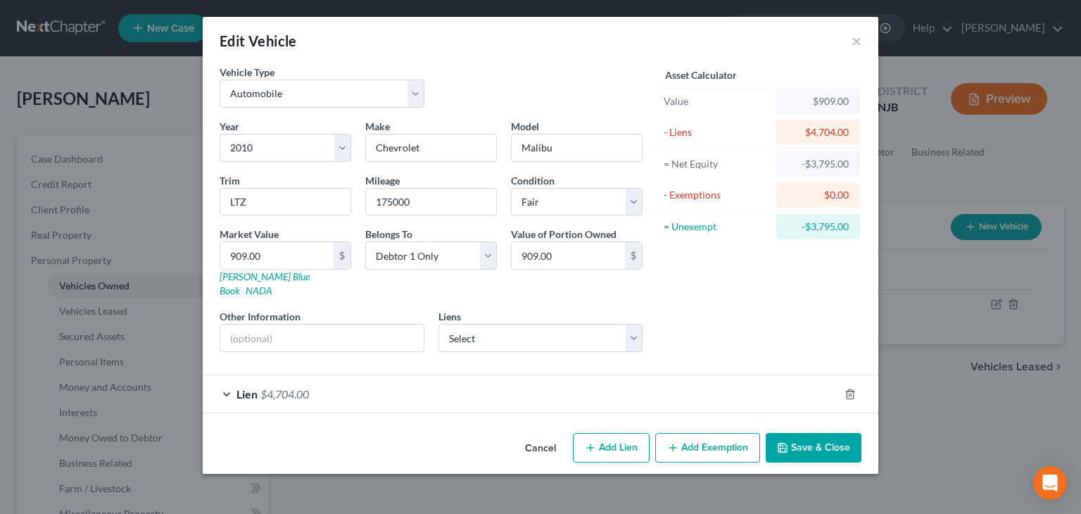
click at [250, 387] on span "Lien" at bounding box center [246, 393] width 21 height 13
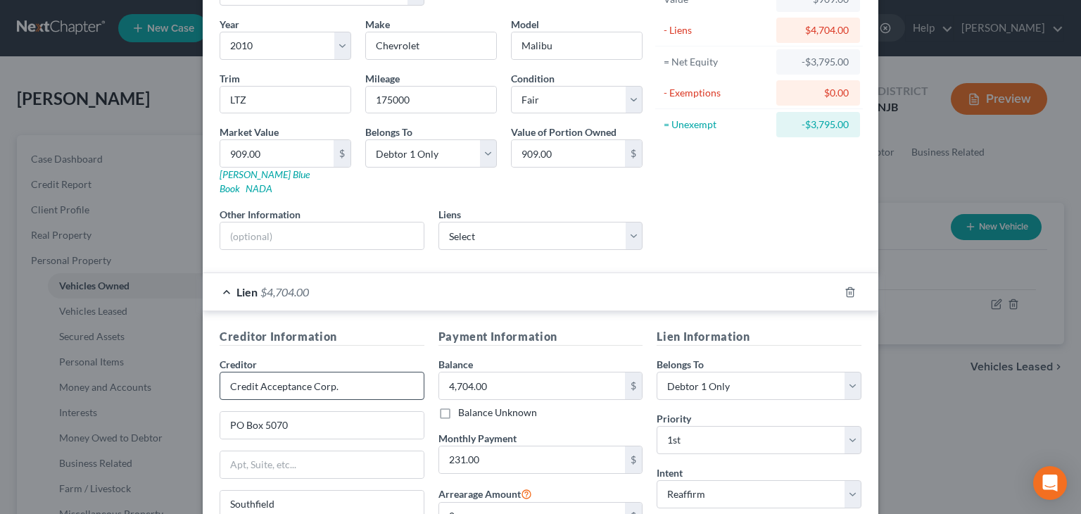
scroll to position [141, 0]
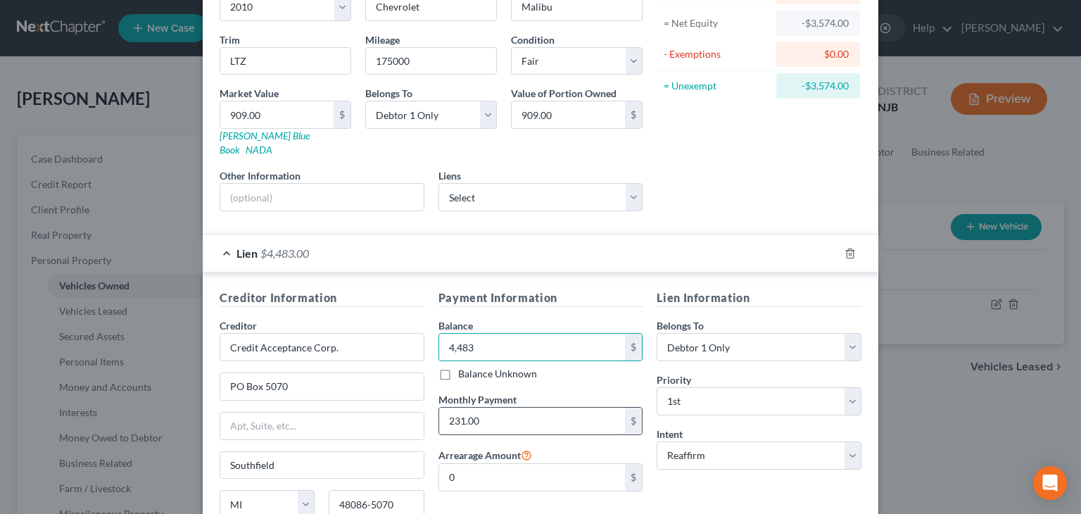
type input "4,483"
click at [459, 407] on input "231.00" at bounding box center [532, 420] width 186 height 27
click at [457, 407] on input "231.00" at bounding box center [532, 420] width 186 height 27
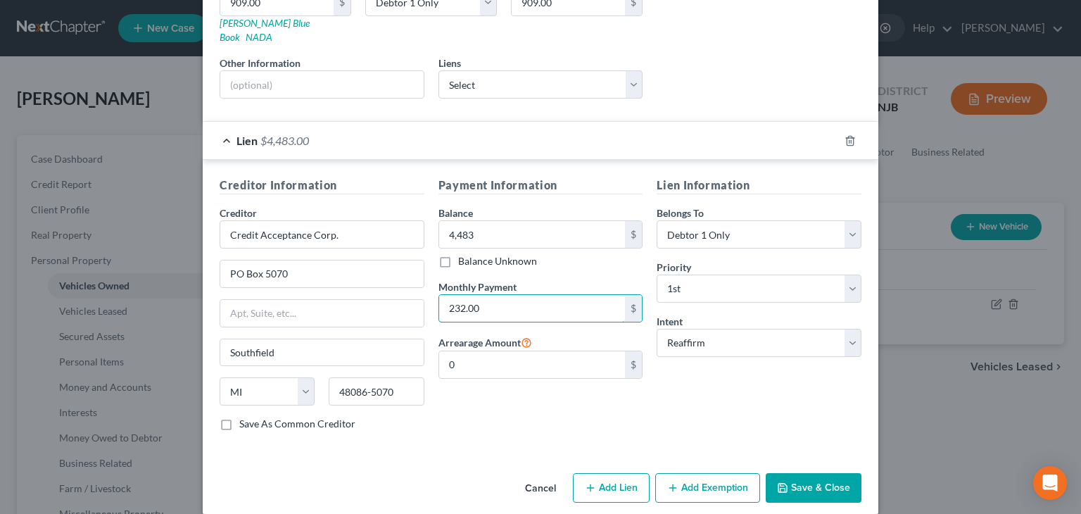
type input "232.00"
click at [830, 473] on button "Save & Close" at bounding box center [813, 488] width 96 height 30
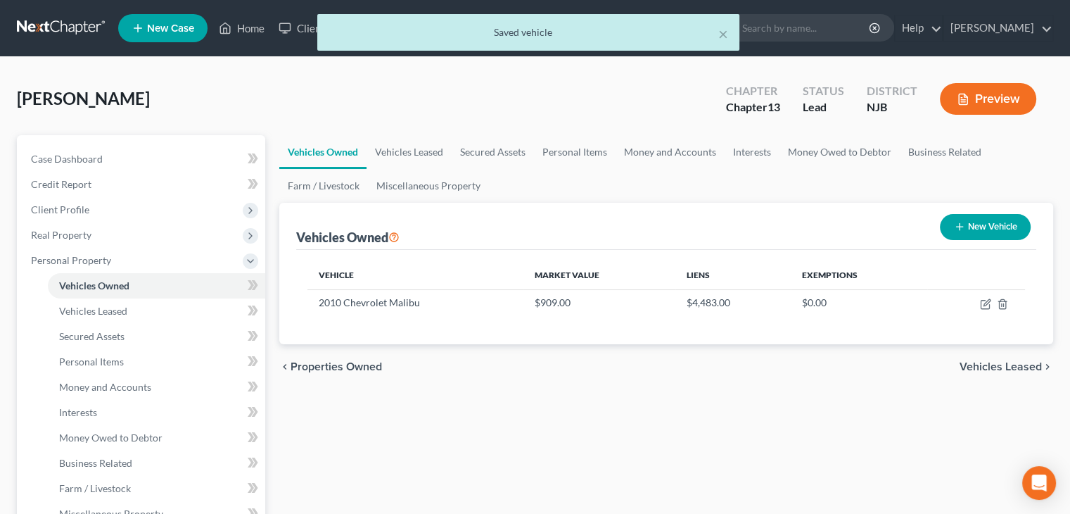
click at [980, 224] on button "New Vehicle" at bounding box center [985, 227] width 91 height 26
select select "0"
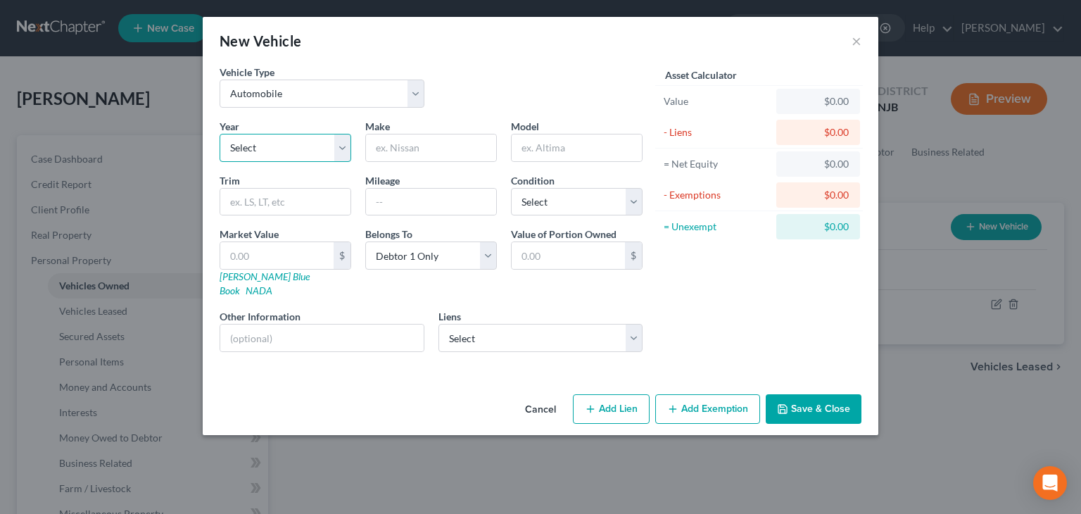
click at [262, 147] on select "Select 2026 2025 2024 2023 2022 2021 2020 2019 2018 2017 2016 2015 2014 2013 20…" at bounding box center [285, 148] width 132 height 28
select select "13"
click at [413, 153] on input "text" at bounding box center [431, 147] width 130 height 27
type input "Ford"
click at [540, 146] on input "text" at bounding box center [576, 147] width 130 height 27
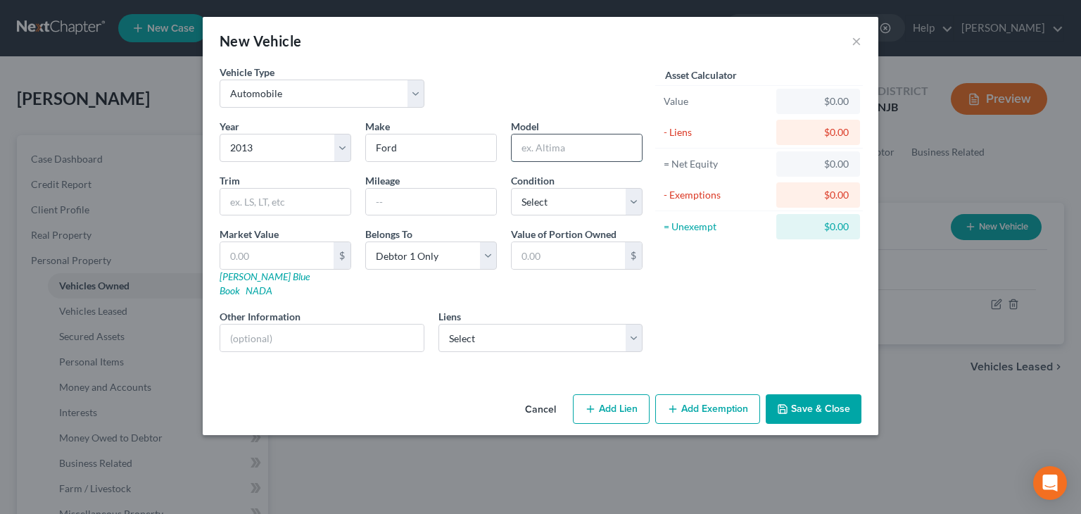
click at [523, 150] on input "text" at bounding box center [576, 147] width 130 height 27
type input "Edge"
click at [636, 204] on select "Select Excellent Very Good Good Fair Poor" at bounding box center [577, 202] width 132 height 28
select select "3"
click at [511, 188] on select "Select Excellent Very Good Good Fair Poor" at bounding box center [577, 202] width 132 height 28
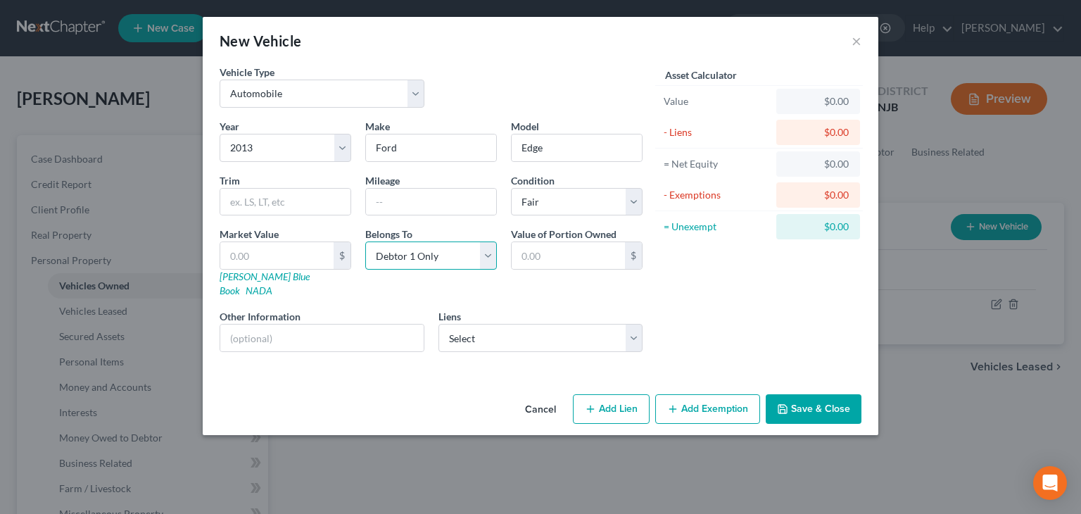
click at [484, 253] on select "Select Debtor 1 Only Debtor 2 Only Debtor 1 And Debtor 2 Only At Least One Of T…" at bounding box center [431, 255] width 132 height 28
select select "3"
click at [365, 241] on select "Select Debtor 1 Only Debtor 2 Only Debtor 1 And Debtor 2 Only At Least One Of T…" at bounding box center [431, 255] width 132 height 28
click at [242, 327] on input "text" at bounding box center [321, 337] width 203 height 27
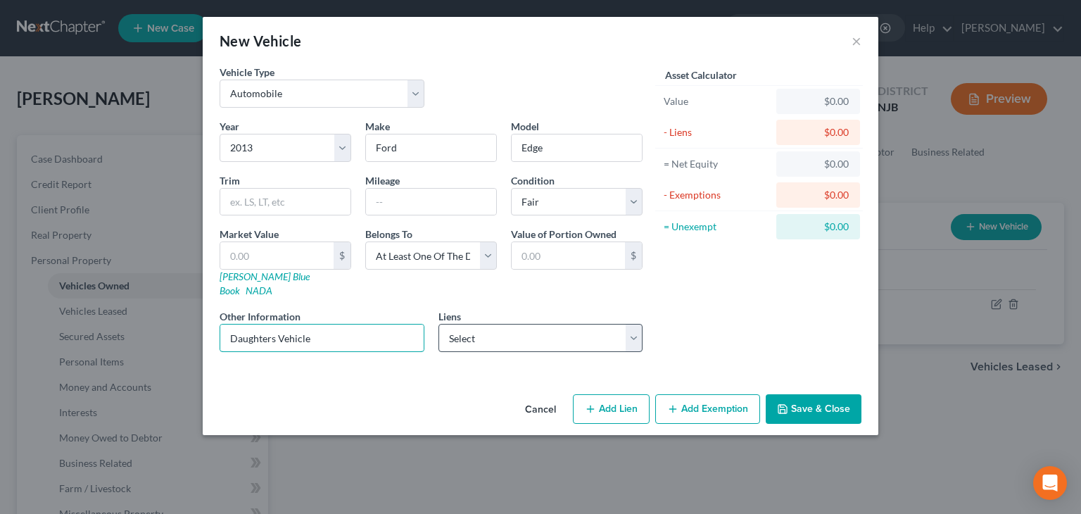
type input "Daughters Vehicle"
click at [631, 324] on select "Select Westlake Fin - $7,710.00" at bounding box center [540, 338] width 205 height 28
select select "4"
select select "0"
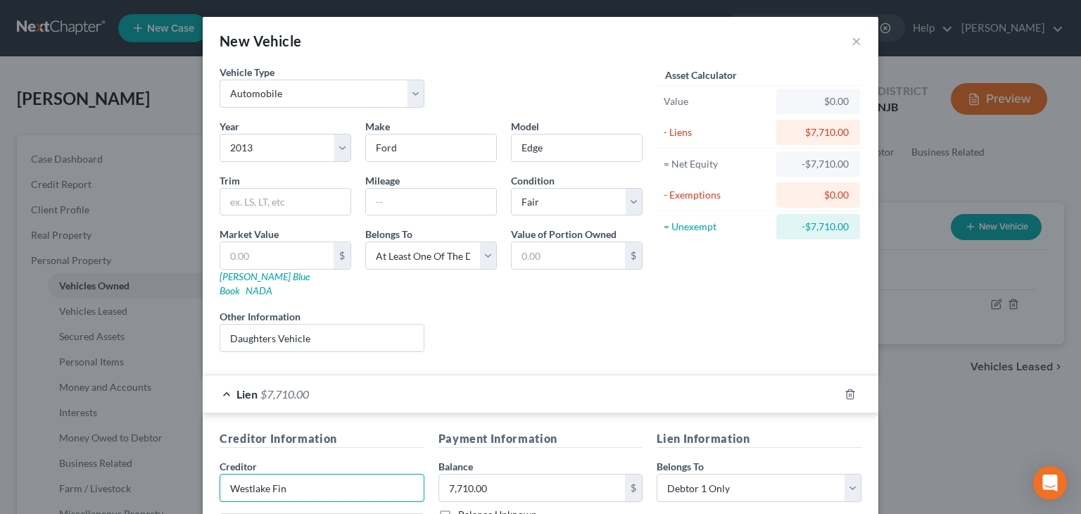
click at [284, 473] on input "Westlake Fin" at bounding box center [321, 487] width 205 height 28
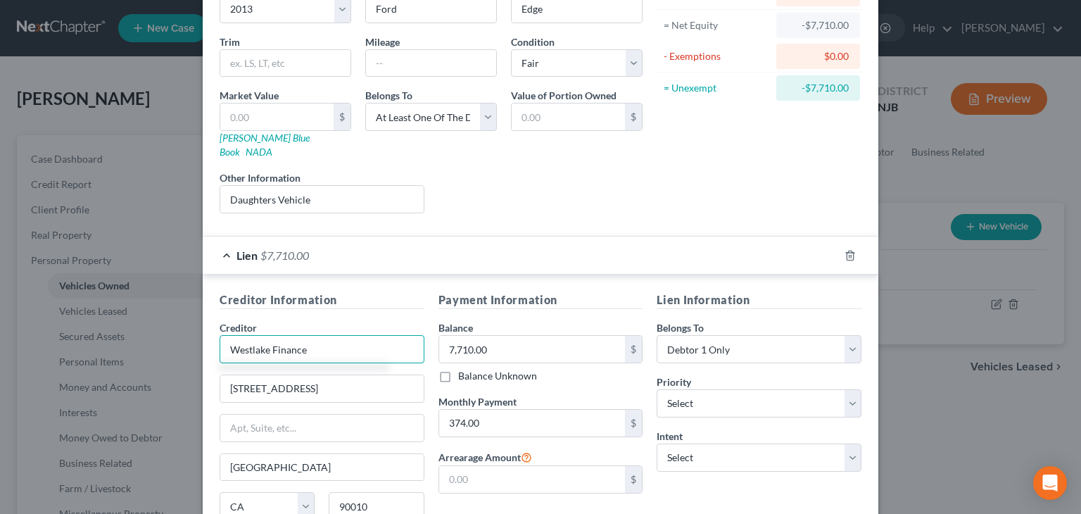
scroll to position [211, 0]
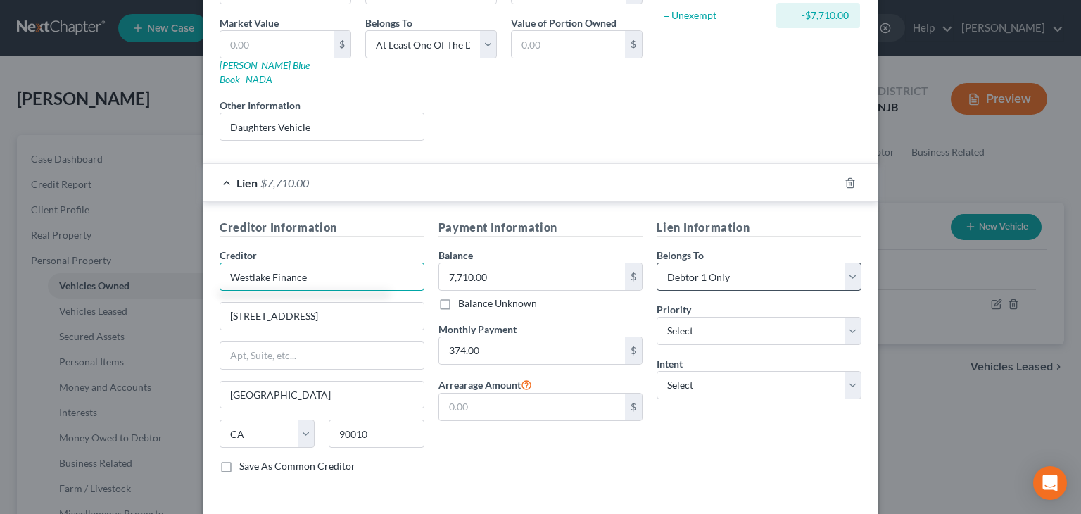
type input "Westlake Finance"
click at [848, 265] on select "Select Debtor 1 Only Debtor 2 Only Debtor 1 And Debtor 2 Only At Least One Of T…" at bounding box center [758, 276] width 205 height 28
select select "3"
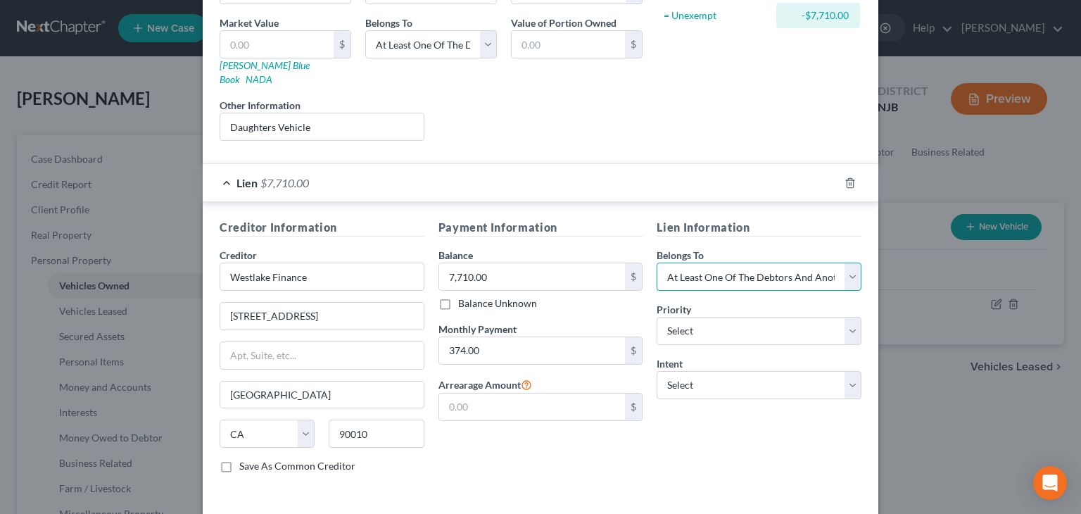
click at [656, 262] on select "Select Debtor 1 Only Debtor 2 Only Debtor 1 And Debtor 2 Only At Least One Of T…" at bounding box center [758, 276] width 205 height 28
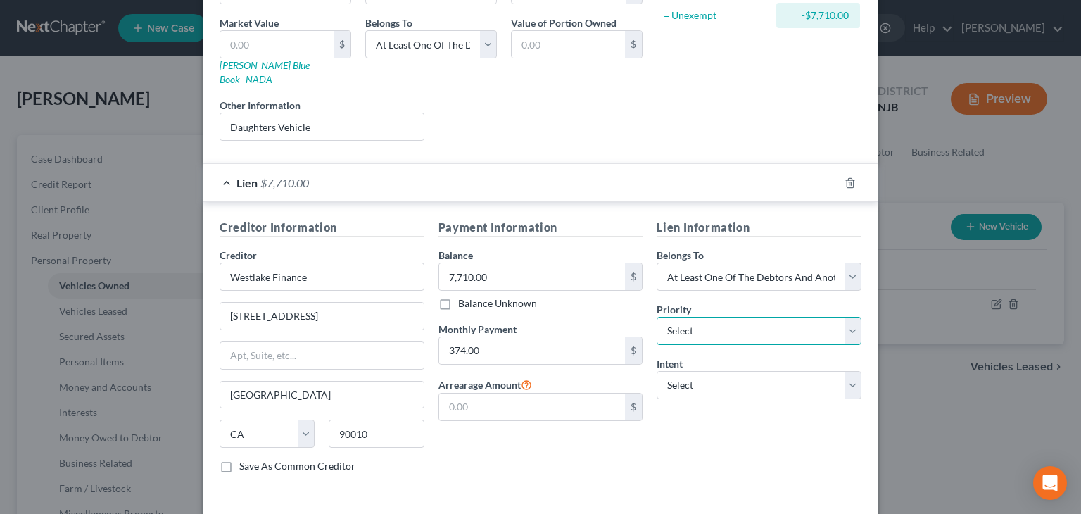
click at [847, 317] on select "Select 1st 2nd 3rd 4th 5th 6th 7th 8th 9th 10th 11th 12th 13th 14th 15th 16th 1…" at bounding box center [758, 331] width 205 height 28
click at [848, 317] on select "Select 1st 2nd 3rd 4th 5th 6th 7th 8th 9th 10th 11th 12th 13th 14th 15th 16th 1…" at bounding box center [758, 331] width 205 height 28
select select "0"
click at [656, 317] on select "Select 1st 2nd 3rd 4th 5th 6th 7th 8th 9th 10th 11th 12th 13th 14th 15th 16th 1…" at bounding box center [758, 331] width 205 height 28
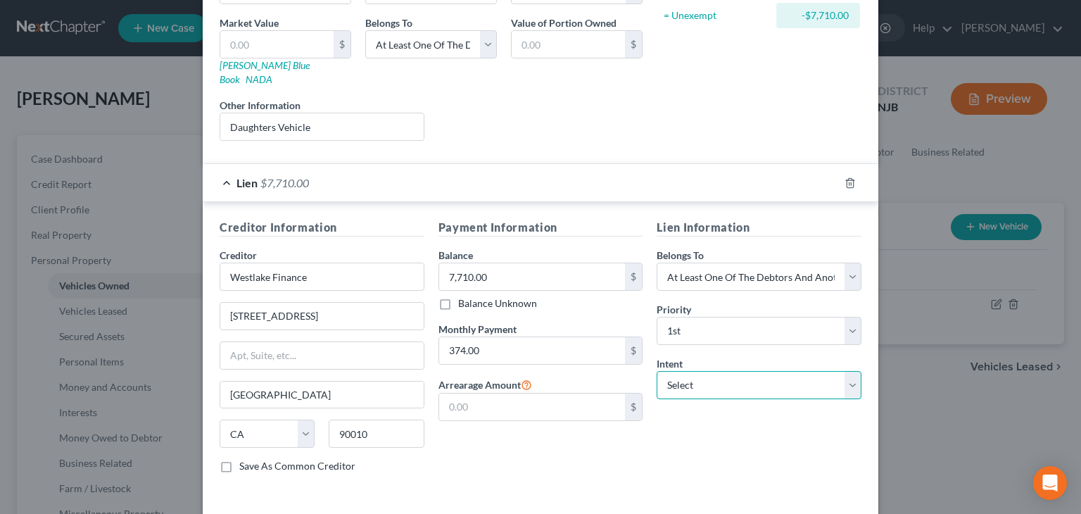
click at [849, 371] on select "Select Surrender Redeem Reaffirm Avoid Other" at bounding box center [758, 385] width 205 height 28
select select "2"
click at [656, 371] on select "Select Surrender Redeem Reaffirm Avoid Other" at bounding box center [758, 385] width 205 height 28
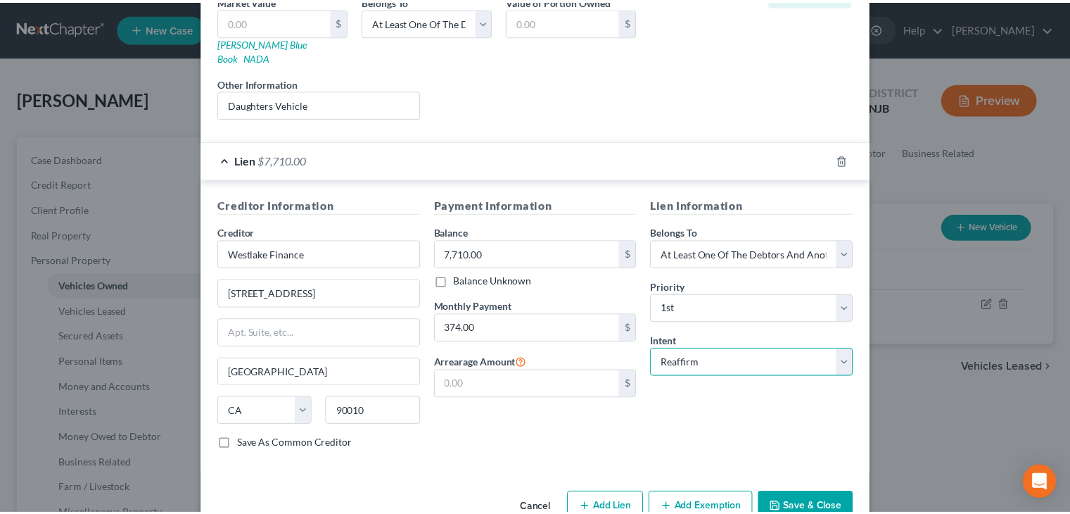
scroll to position [253, 0]
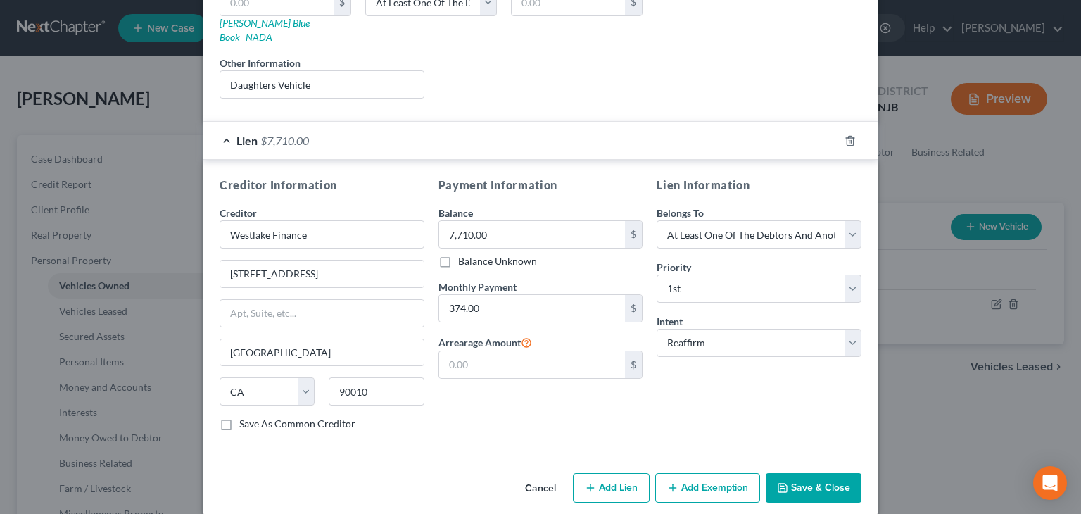
click at [780, 473] on button "Save & Close" at bounding box center [813, 488] width 96 height 30
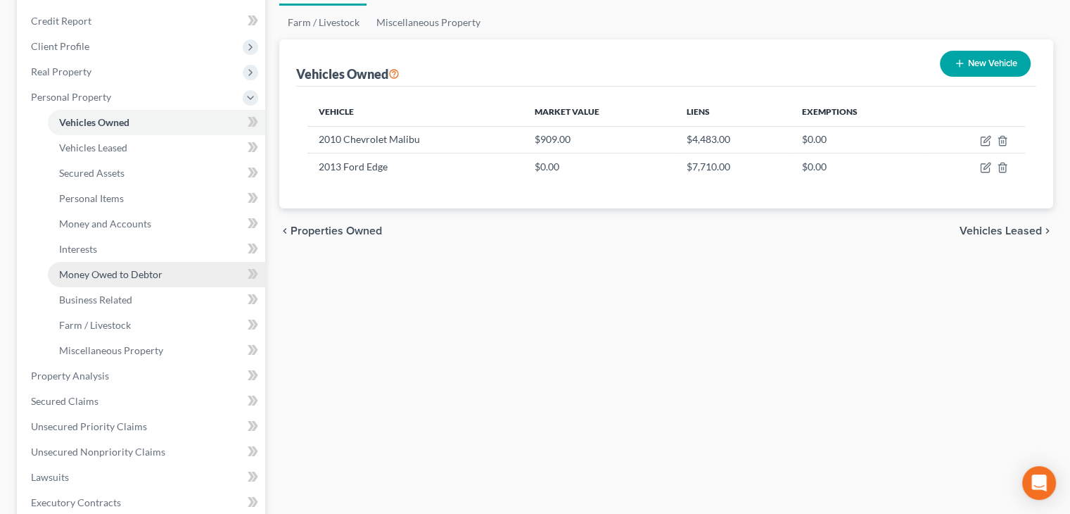
scroll to position [211, 0]
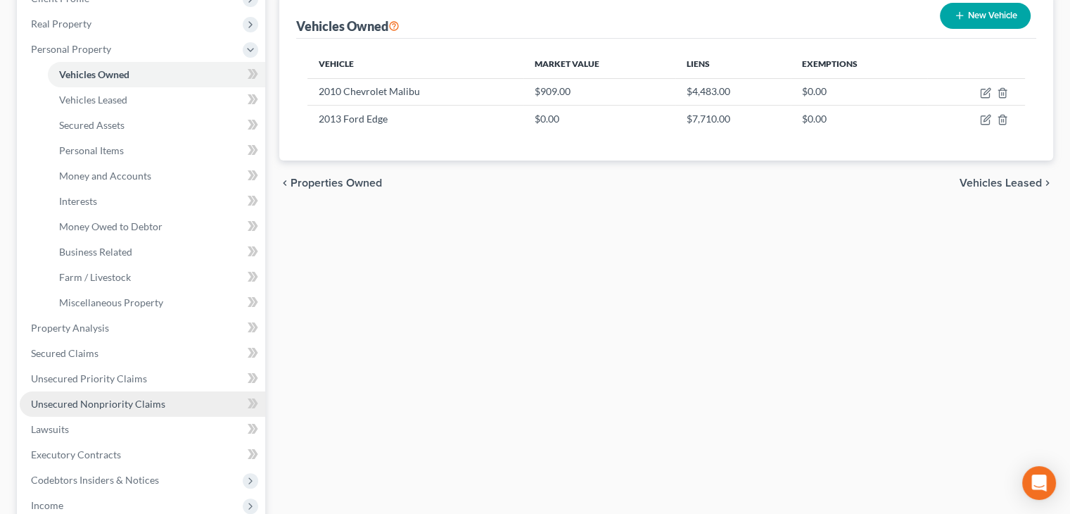
click at [93, 400] on span "Unsecured Nonpriority Claims" at bounding box center [98, 403] width 134 height 12
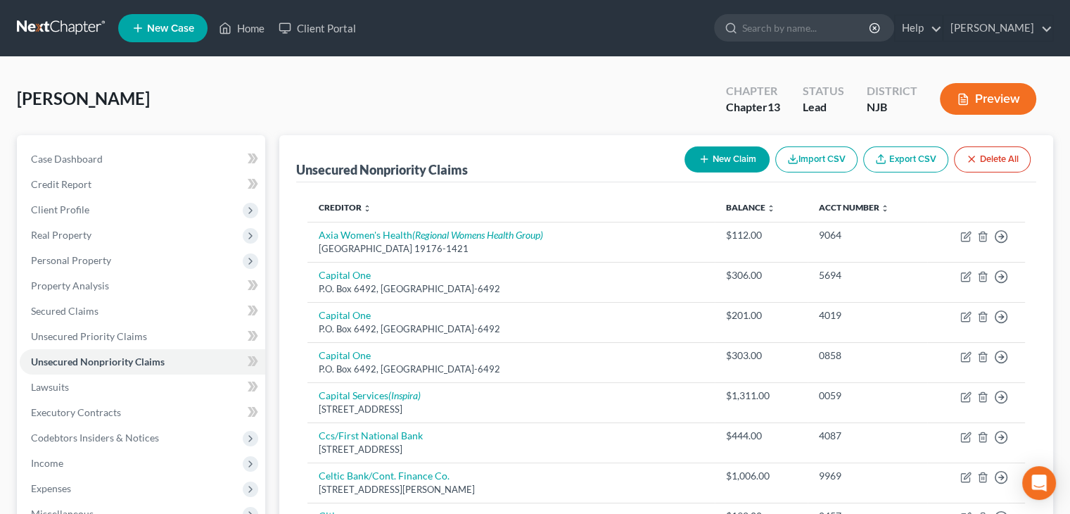
click at [982, 94] on button "Preview" at bounding box center [988, 99] width 96 height 32
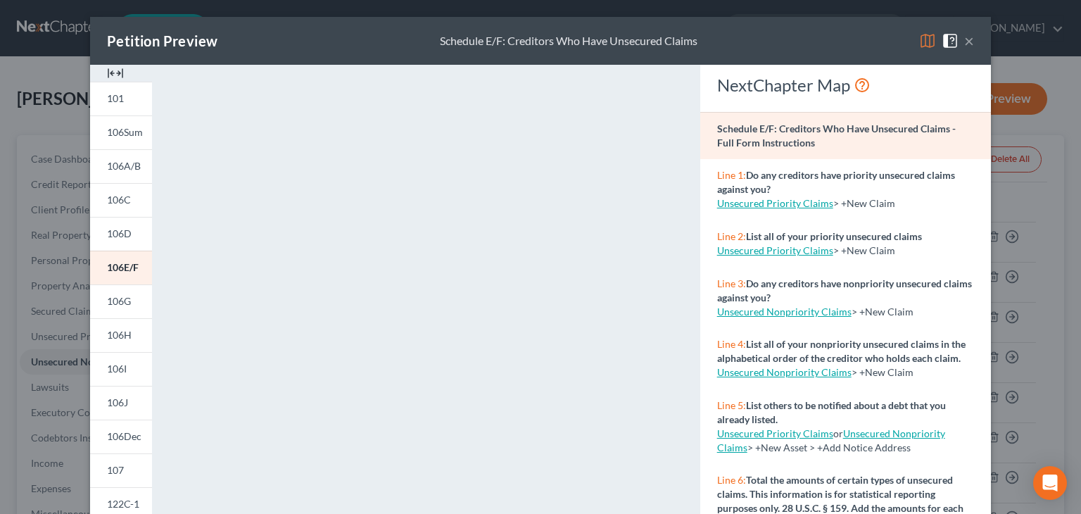
click at [965, 42] on button "×" at bounding box center [969, 40] width 10 height 17
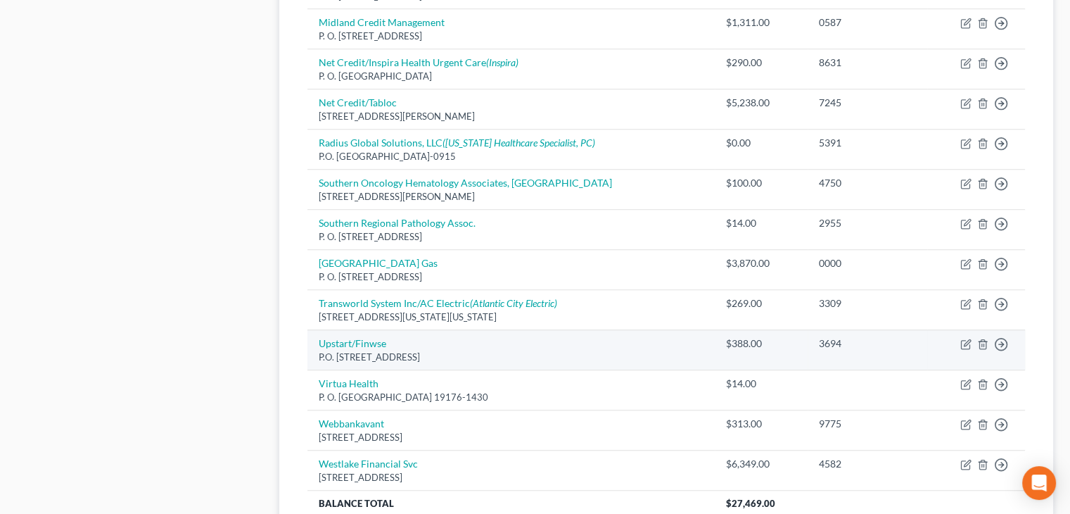
scroll to position [917, 0]
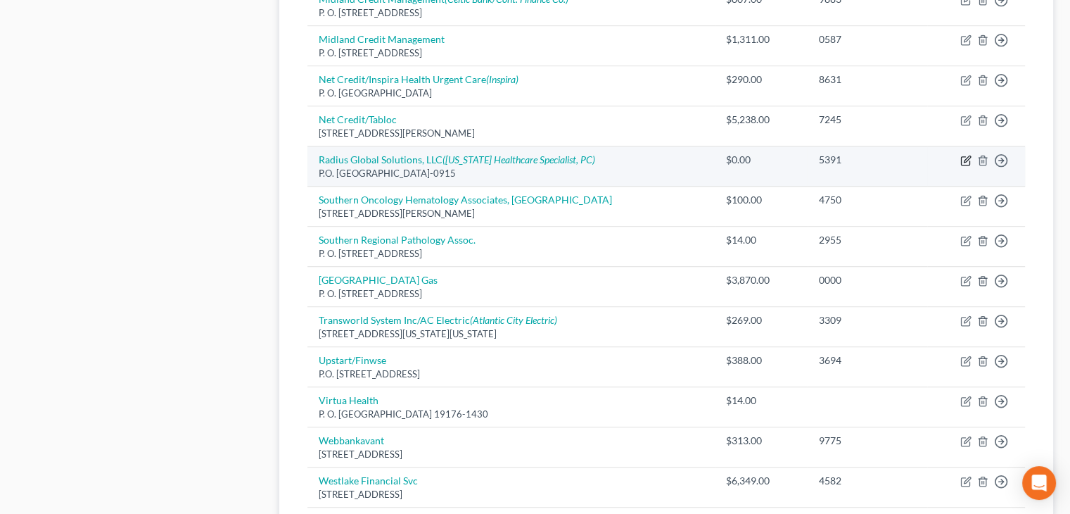
click at [962, 155] on icon "button" at bounding box center [965, 160] width 11 height 11
select select "24"
select select "1"
select select "0"
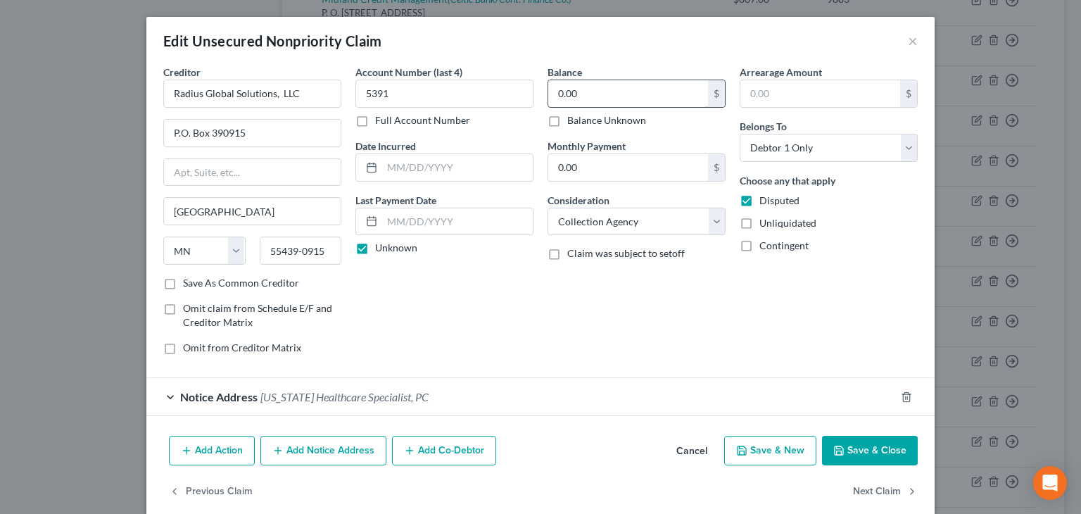
click at [572, 88] on input "0.00" at bounding box center [628, 93] width 160 height 27
type input "124"
click at [861, 446] on button "Save & Close" at bounding box center [870, 450] width 96 height 30
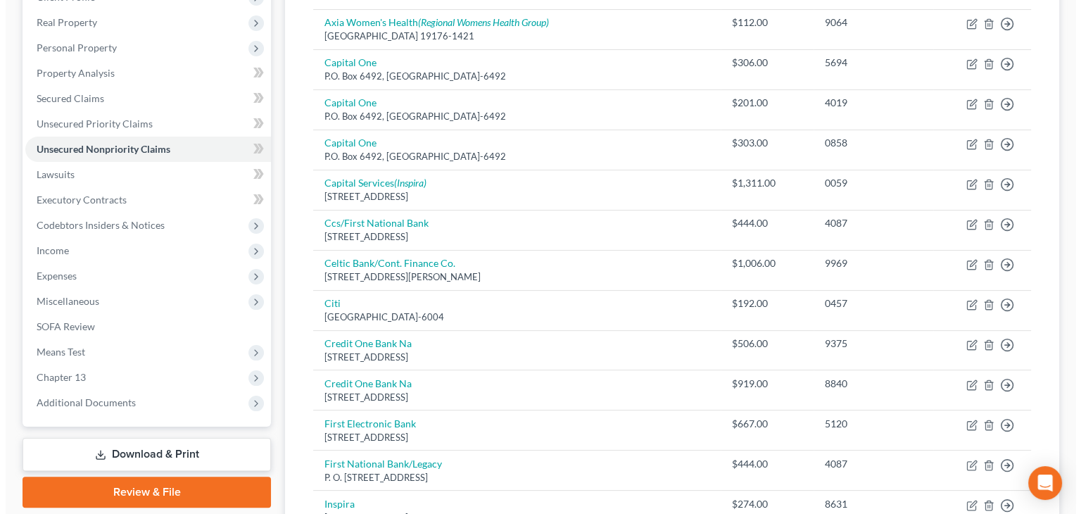
scroll to position [73, 0]
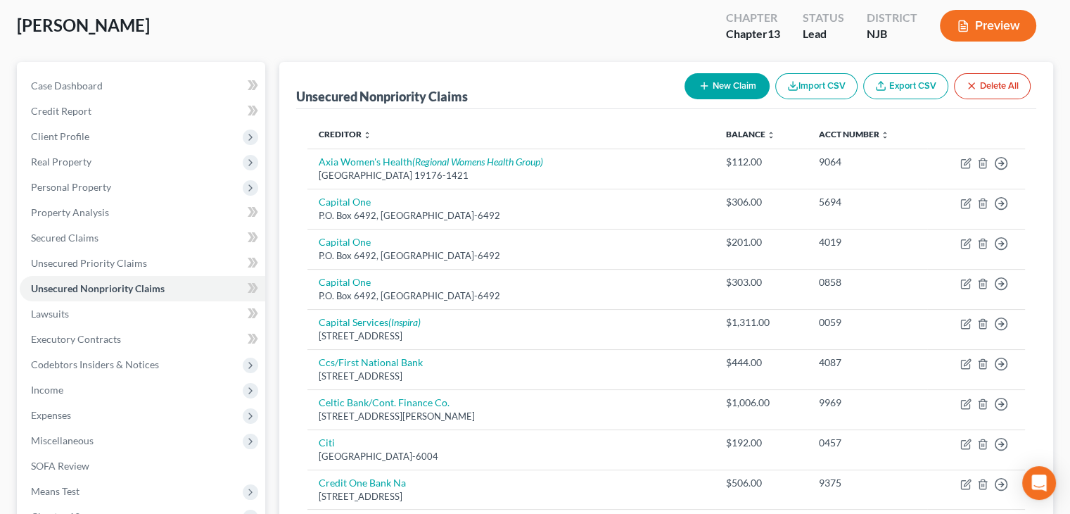
click at [982, 21] on button "Preview" at bounding box center [988, 26] width 96 height 32
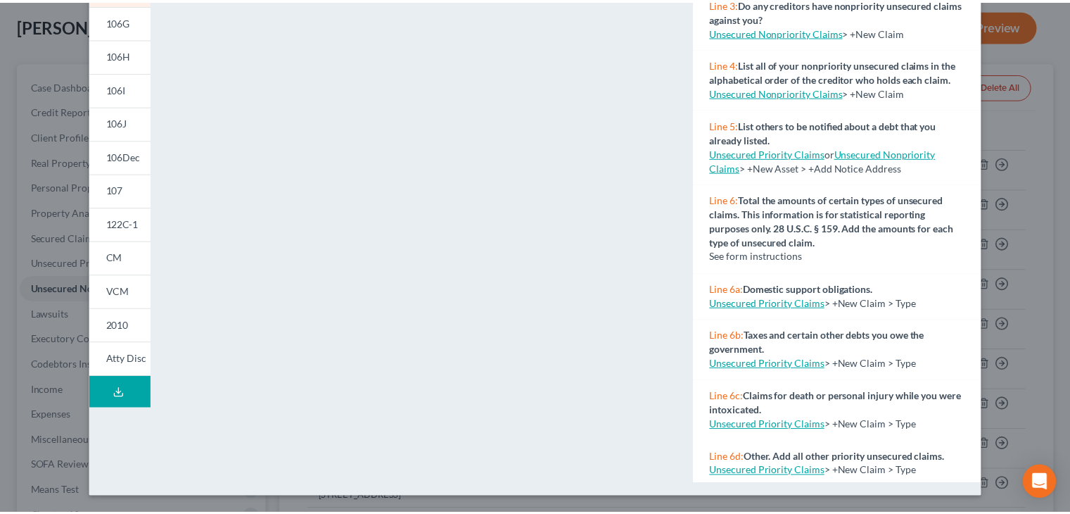
scroll to position [0, 0]
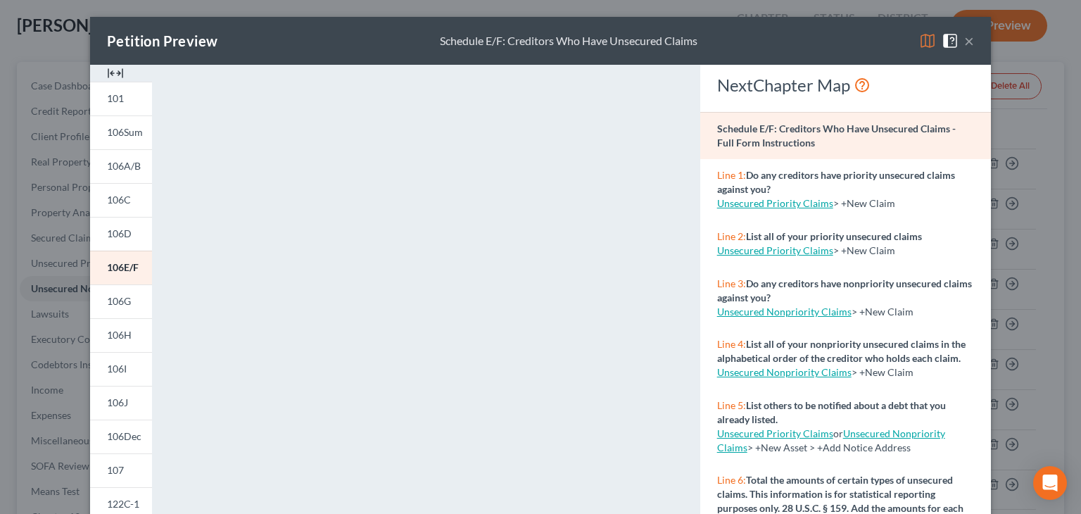
click at [964, 37] on button "×" at bounding box center [969, 40] width 10 height 17
